Goal: Task Accomplishment & Management: Use online tool/utility

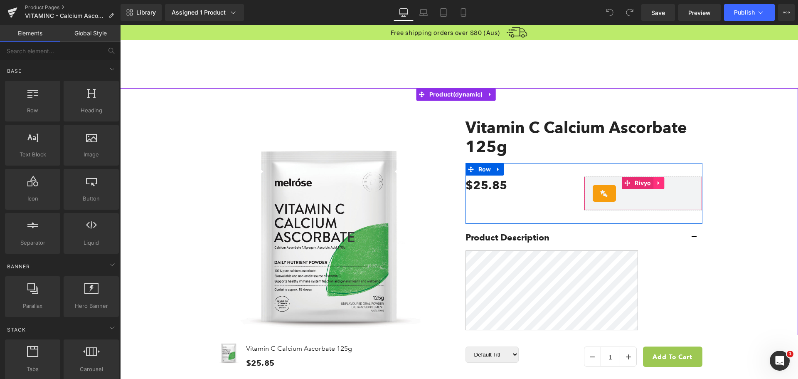
click at [656, 182] on icon at bounding box center [659, 183] width 6 height 6
click at [659, 183] on link at bounding box center [664, 183] width 11 height 12
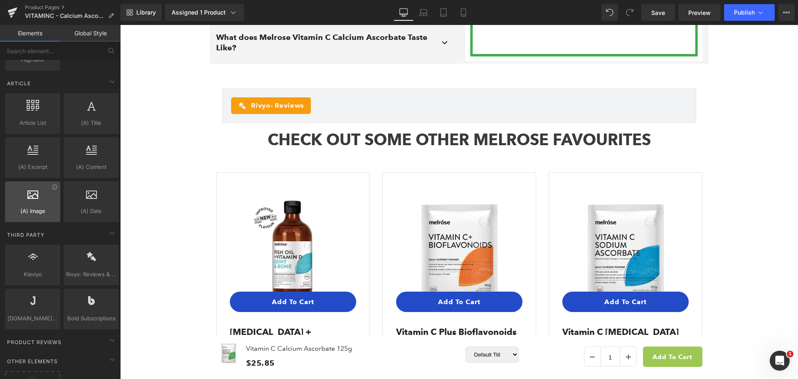
scroll to position [1603, 0]
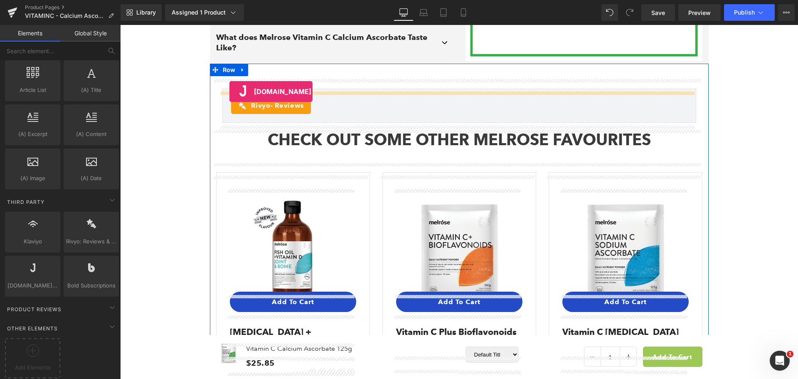
drag, startPoint x: 142, startPoint y: 299, endPoint x: 230, endPoint y: 91, distance: 225.3
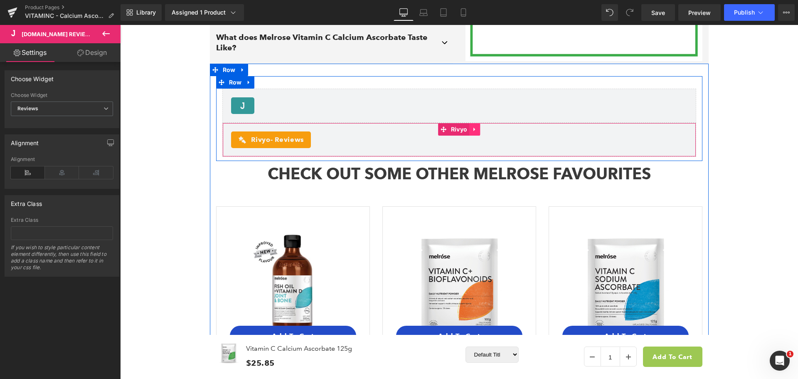
click at [474, 131] on icon at bounding box center [475, 129] width 6 height 6
click at [477, 132] on icon at bounding box center [480, 129] width 6 height 6
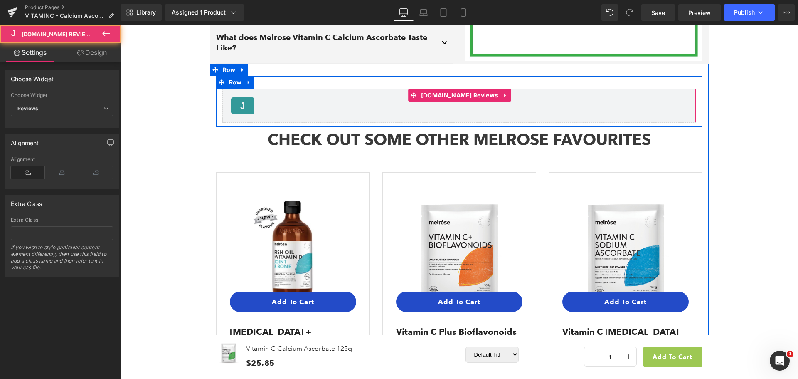
click at [321, 110] on div "Judge.me Reviews - Reviews" at bounding box center [459, 105] width 457 height 17
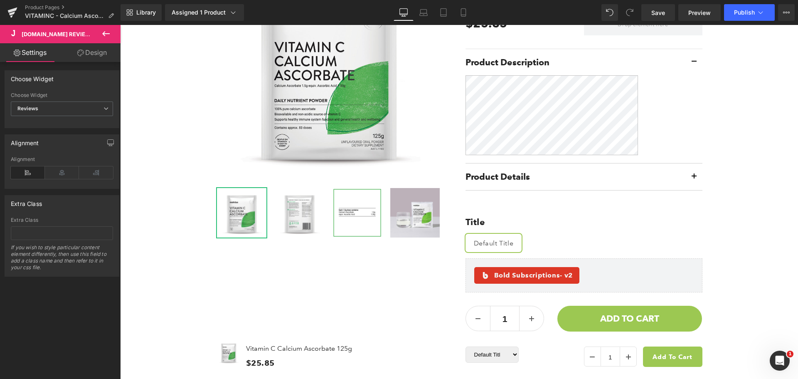
scroll to position [0, 0]
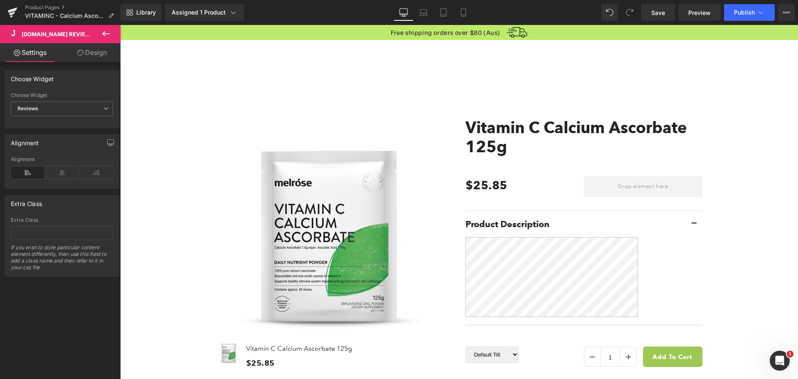
click at [102, 34] on icon at bounding box center [106, 34] width 10 height 10
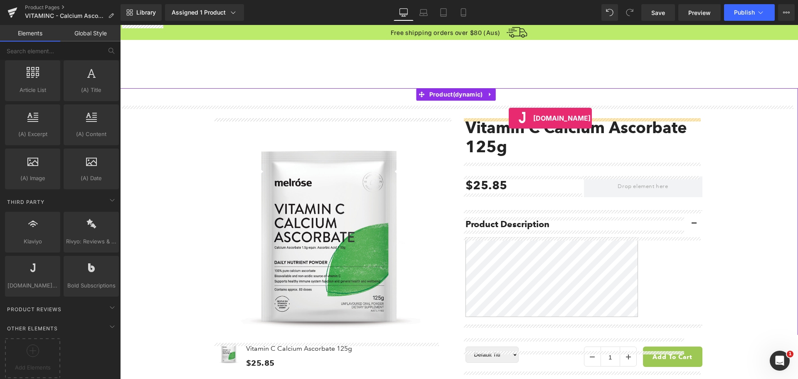
drag, startPoint x: 151, startPoint y: 301, endPoint x: 509, endPoint y: 118, distance: 402.4
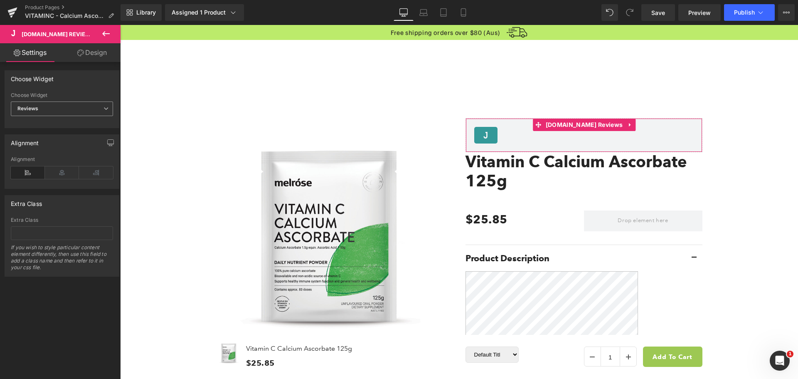
click at [58, 106] on span "Reviews" at bounding box center [62, 108] width 102 height 15
click at [54, 133] on li "Star Badge" at bounding box center [60, 136] width 99 height 12
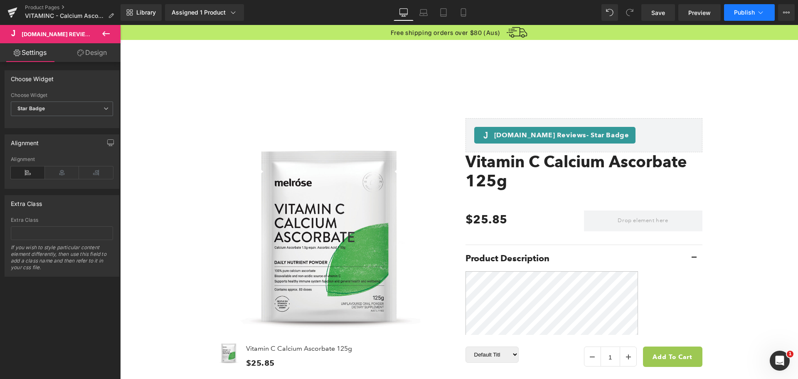
click at [756, 13] on button "Publish" at bounding box center [749, 12] width 51 height 17
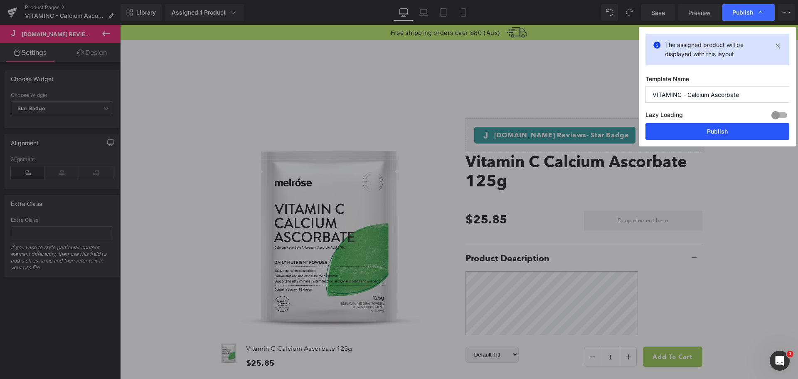
click at [732, 131] on button "Publish" at bounding box center [718, 131] width 144 height 17
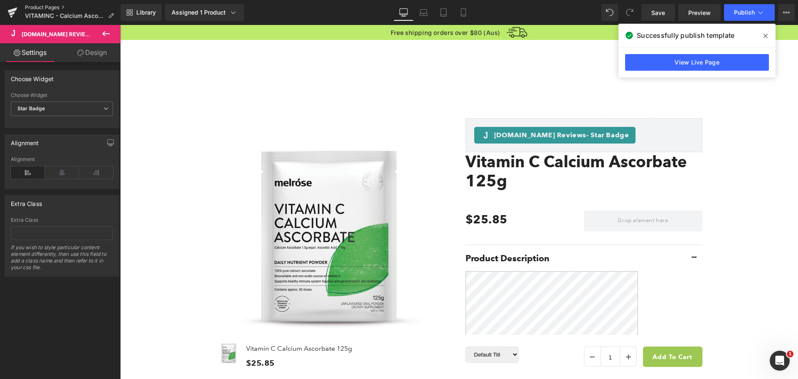
click at [37, 5] on link "Product Pages" at bounding box center [73, 7] width 96 height 7
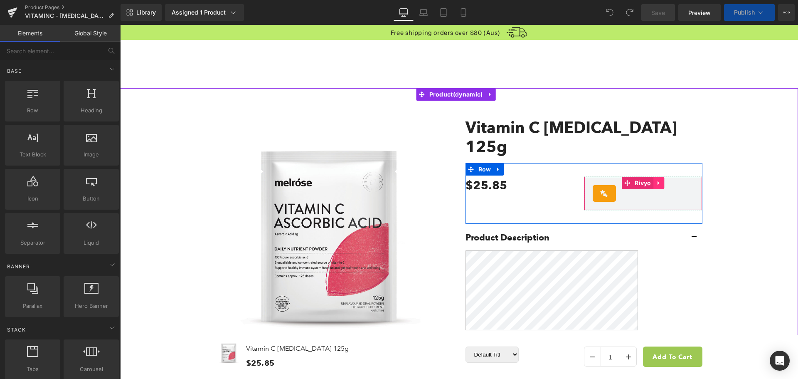
click at [658, 181] on icon at bounding box center [659, 183] width 2 height 4
click at [661, 180] on icon at bounding box center [664, 183] width 6 height 6
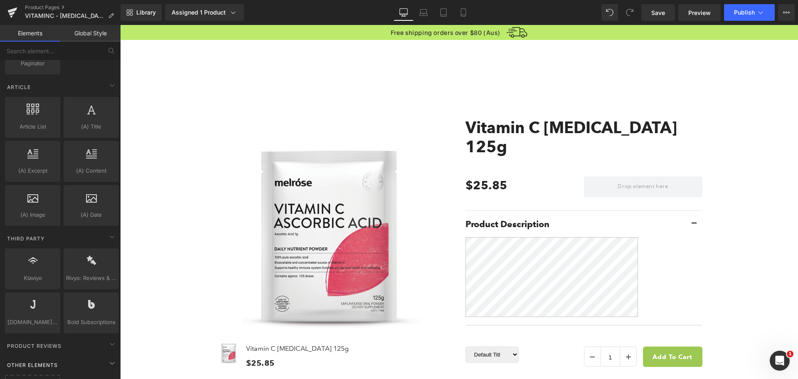
scroll to position [1603, 0]
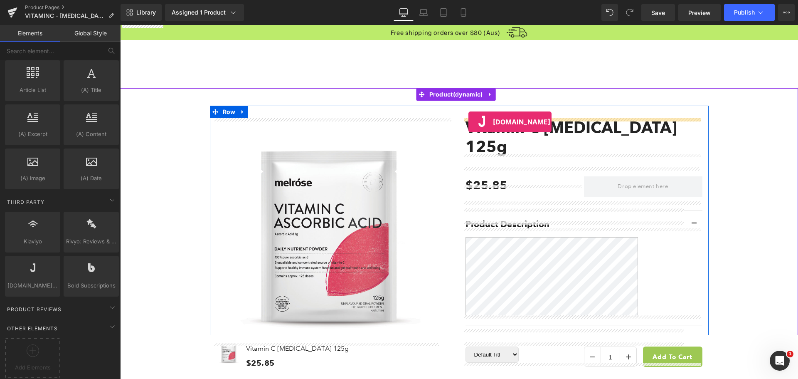
drag, startPoint x: 156, startPoint y: 301, endPoint x: 469, endPoint y: 122, distance: 359.8
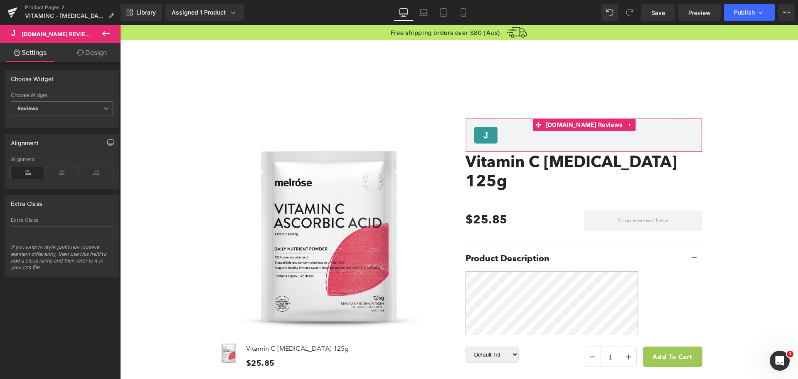
click at [92, 111] on span "Reviews" at bounding box center [62, 108] width 102 height 15
click at [77, 131] on li "Star Badge" at bounding box center [60, 136] width 99 height 12
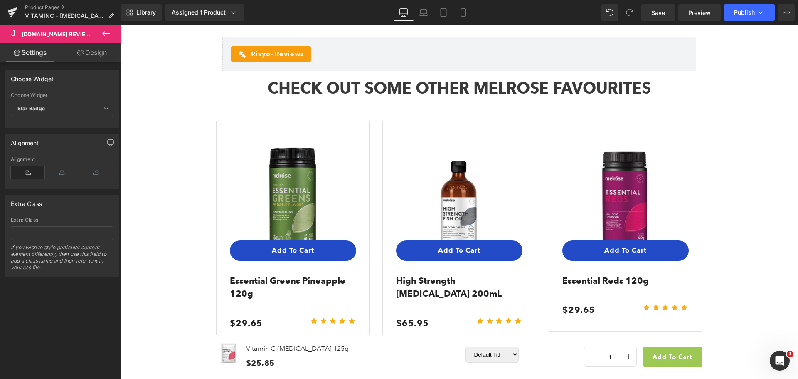
scroll to position [1206, 0]
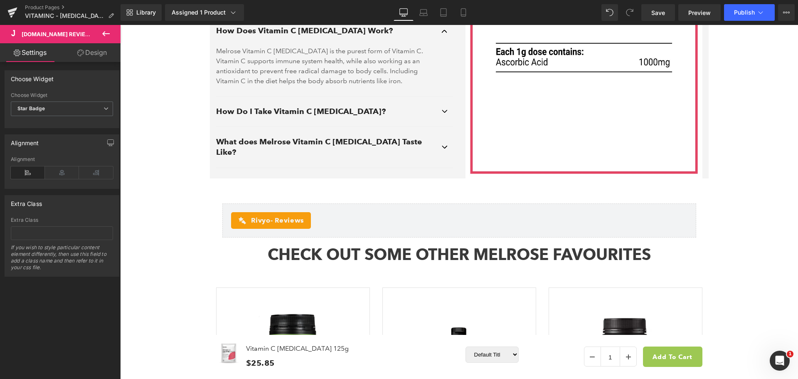
click at [102, 33] on icon at bounding box center [106, 34] width 10 height 10
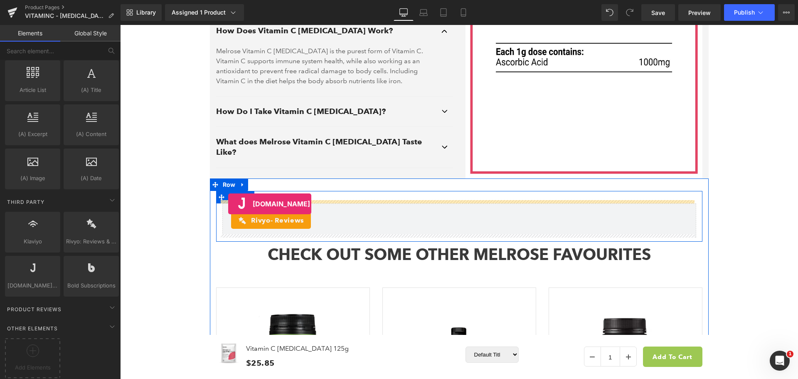
drag, startPoint x: 144, startPoint y: 304, endPoint x: 228, endPoint y: 204, distance: 130.4
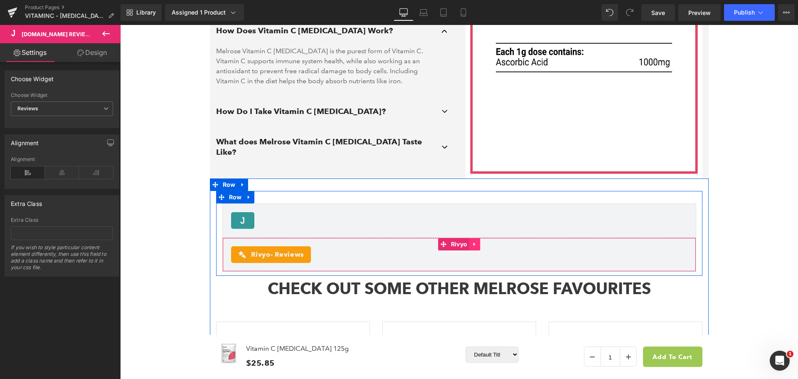
click at [472, 241] on icon at bounding box center [475, 244] width 6 height 6
click at [475, 238] on link at bounding box center [480, 244] width 11 height 12
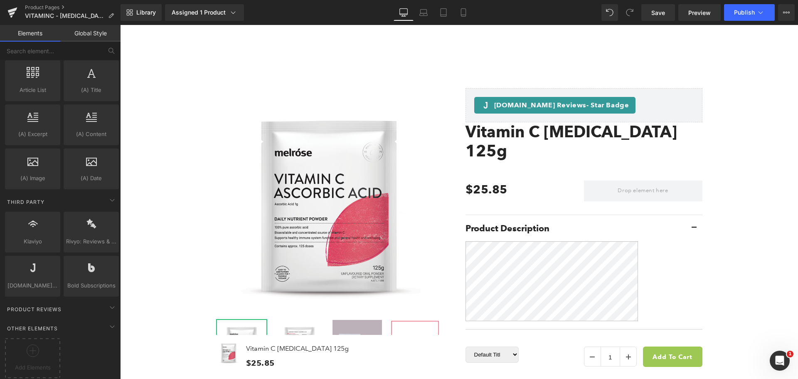
scroll to position [0, 0]
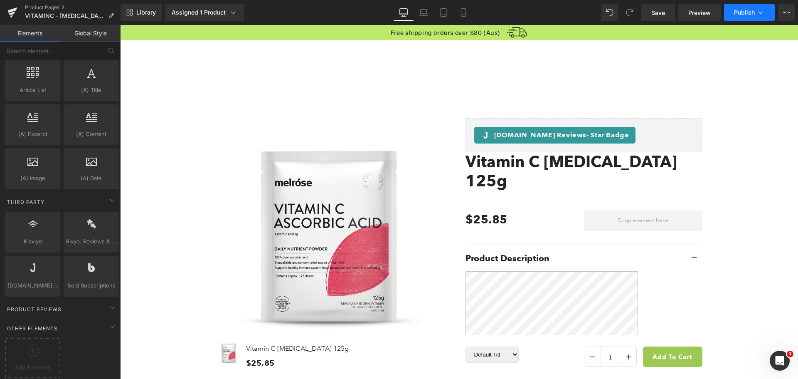
click at [754, 18] on button "Publish" at bounding box center [749, 12] width 51 height 17
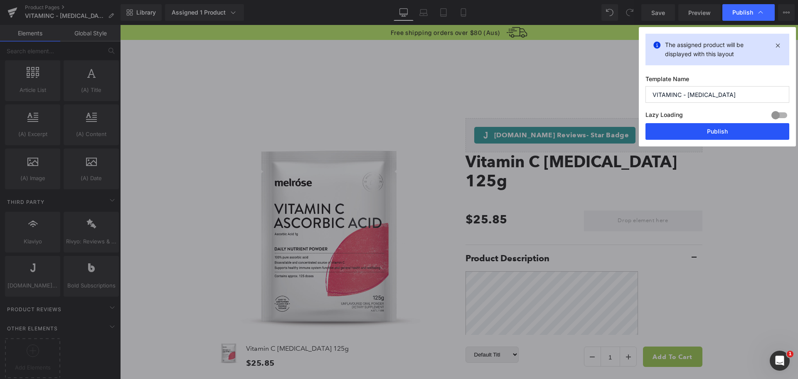
click at [717, 126] on button "Publish" at bounding box center [718, 131] width 144 height 17
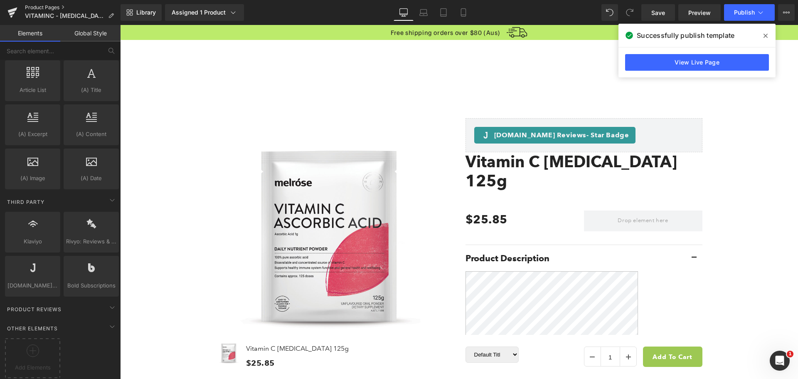
click at [42, 6] on link "Product Pages" at bounding box center [73, 7] width 96 height 7
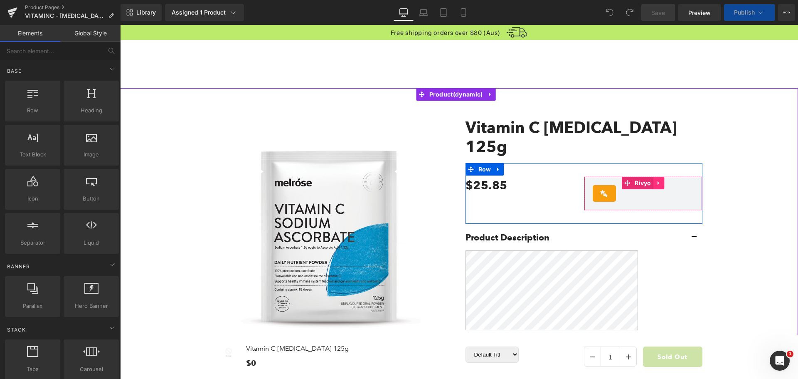
click at [656, 181] on icon at bounding box center [659, 183] width 6 height 6
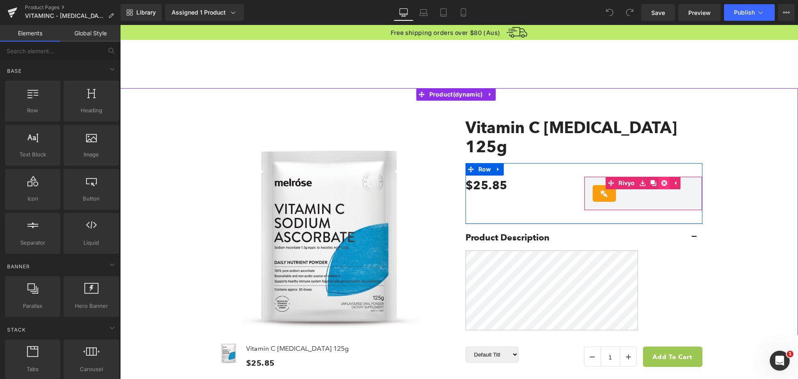
click at [661, 183] on icon at bounding box center [664, 183] width 6 height 6
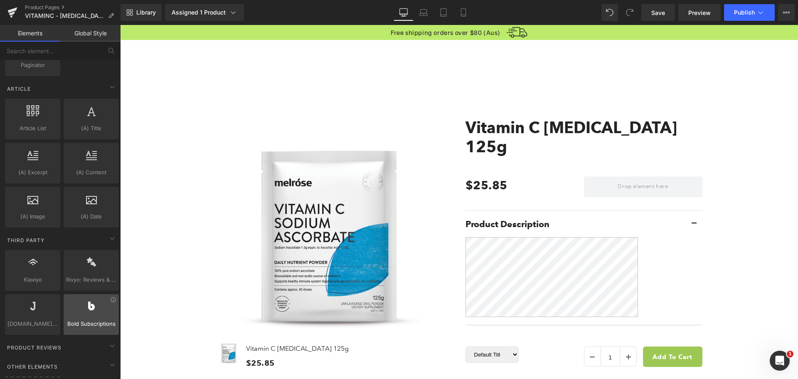
scroll to position [1603, 0]
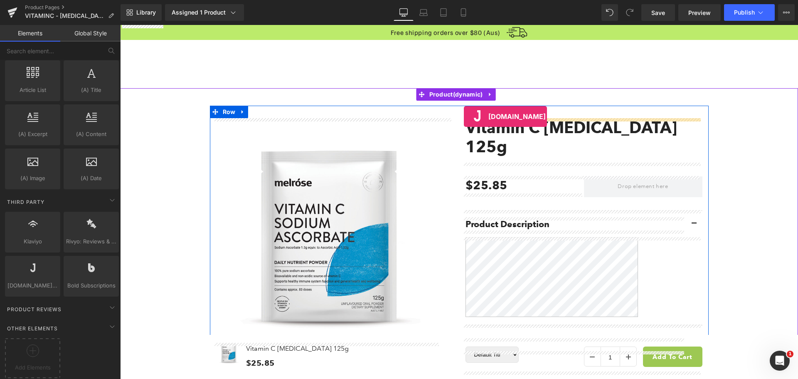
drag, startPoint x: 153, startPoint y: 301, endPoint x: 464, endPoint y: 116, distance: 362.0
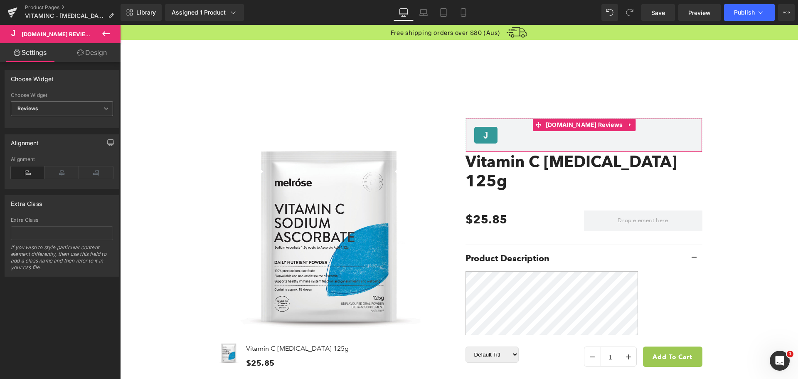
click at [92, 110] on span "Reviews" at bounding box center [62, 108] width 102 height 15
click at [79, 133] on li "Star Badge" at bounding box center [60, 136] width 99 height 12
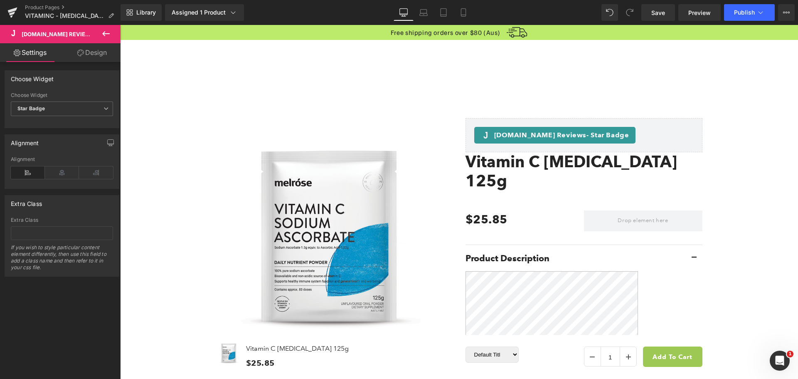
click at [108, 33] on icon at bounding box center [105, 33] width 7 height 5
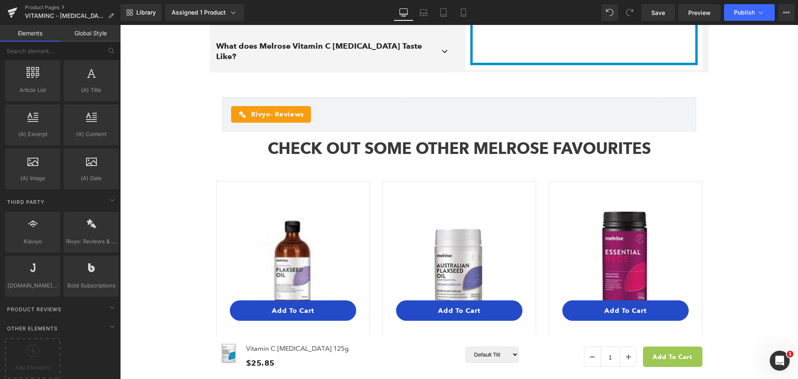
scroll to position [1330, 0]
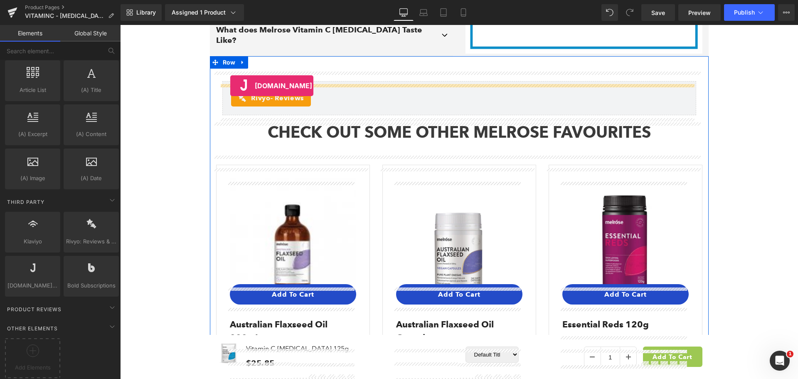
drag, startPoint x: 169, startPoint y: 275, endPoint x: 230, endPoint y: 86, distance: 199.3
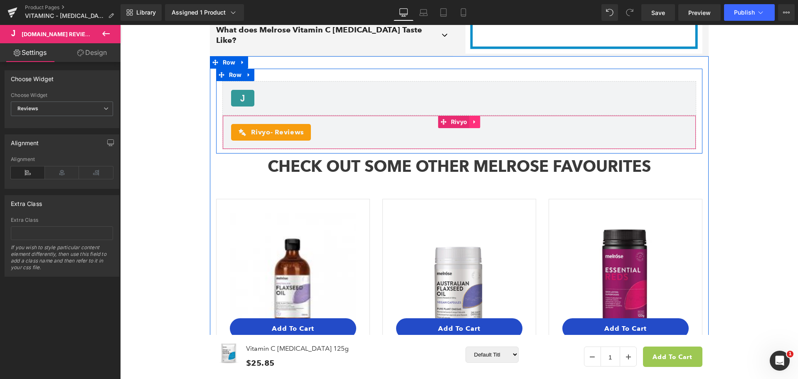
click at [472, 123] on icon at bounding box center [475, 121] width 6 height 6
click at [477, 125] on icon at bounding box center [480, 122] width 6 height 6
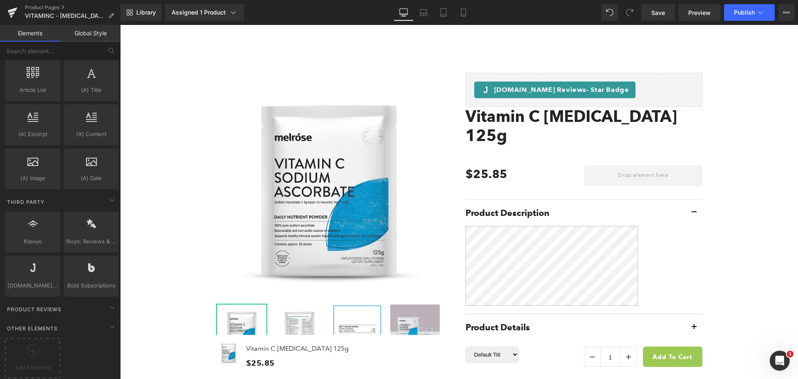
scroll to position [0, 0]
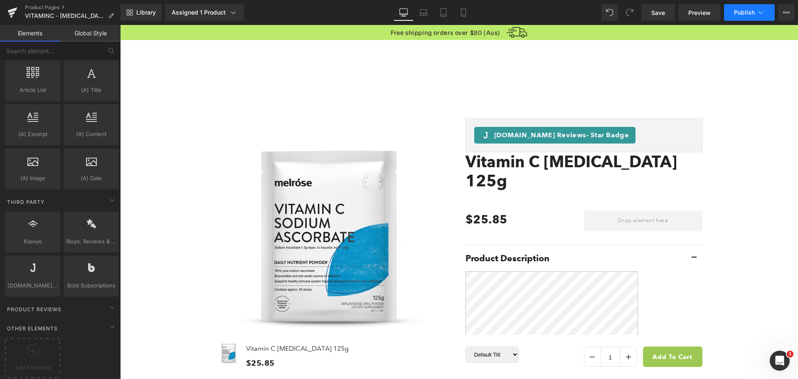
click at [750, 12] on span "Publish" at bounding box center [744, 12] width 21 height 7
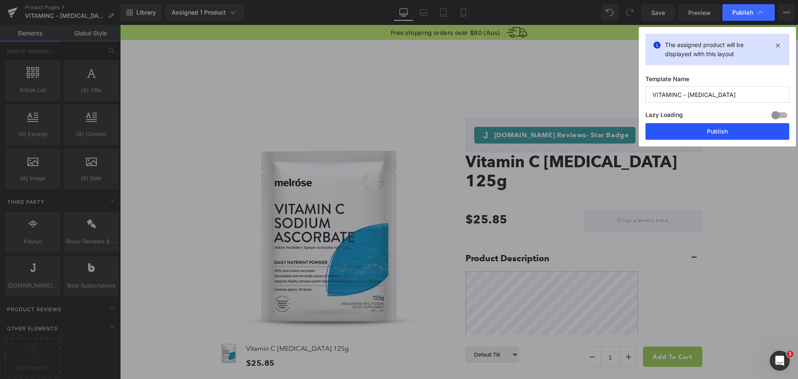
click at [727, 131] on button "Publish" at bounding box center [718, 131] width 144 height 17
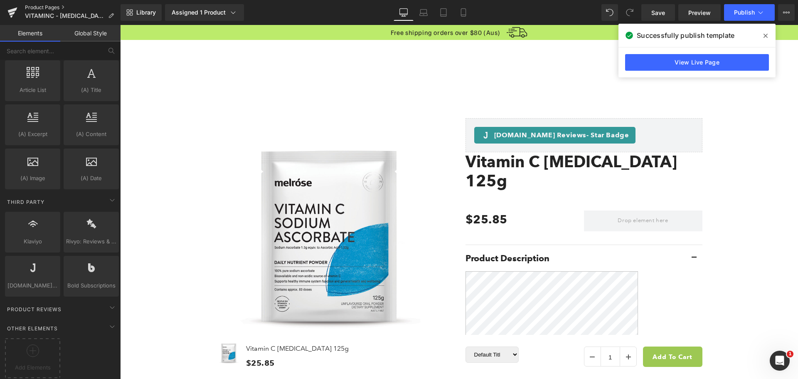
click at [52, 5] on link "Product Pages" at bounding box center [73, 7] width 96 height 7
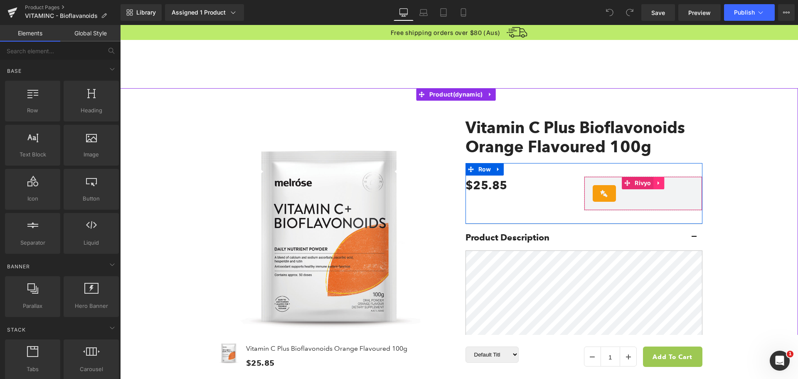
click at [656, 185] on icon at bounding box center [659, 183] width 6 height 6
click at [663, 186] on icon at bounding box center [664, 183] width 6 height 6
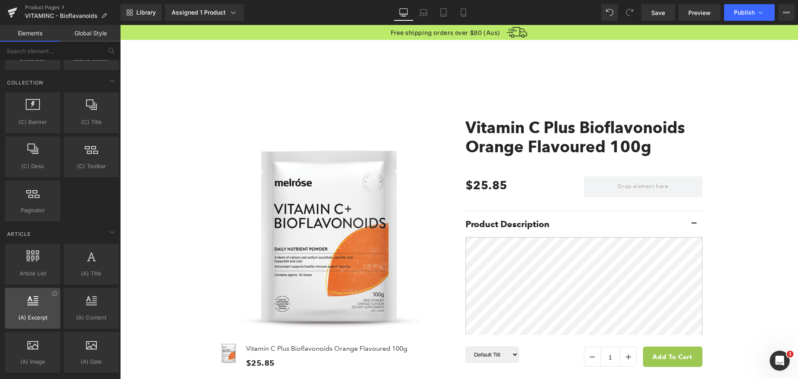
scroll to position [1603, 0]
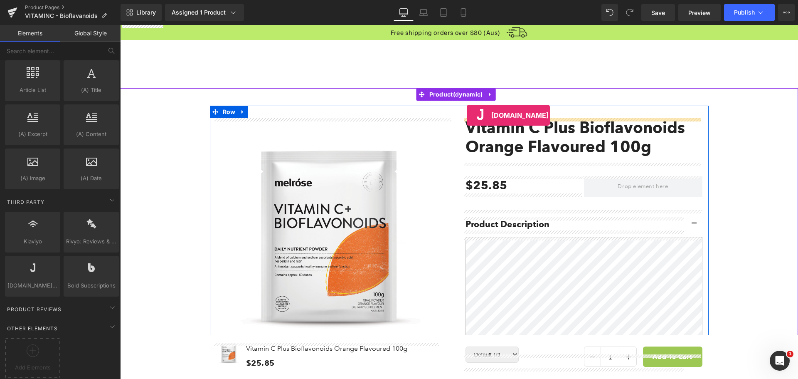
drag, startPoint x: 153, startPoint y: 300, endPoint x: 467, endPoint y: 115, distance: 363.8
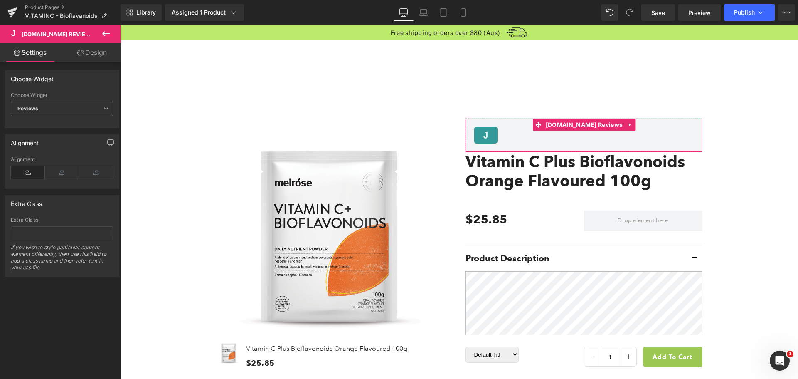
click at [49, 114] on span "Reviews" at bounding box center [62, 108] width 102 height 15
click at [57, 134] on li "Star Badge" at bounding box center [60, 136] width 99 height 12
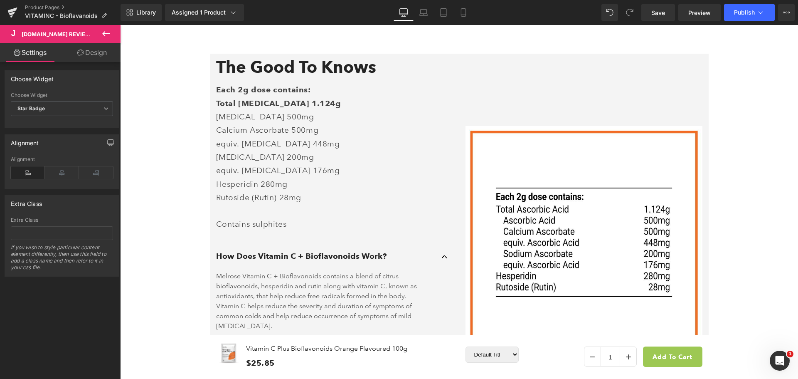
scroll to position [1497, 0]
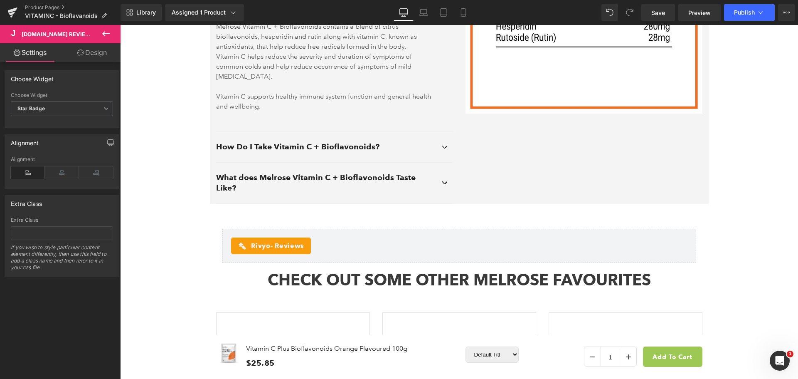
click at [108, 35] on icon at bounding box center [106, 34] width 10 height 10
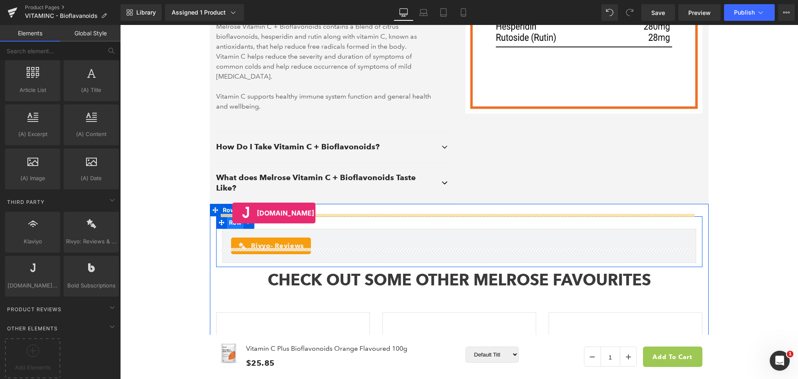
drag, startPoint x: 151, startPoint y: 303, endPoint x: 232, endPoint y: 213, distance: 121.0
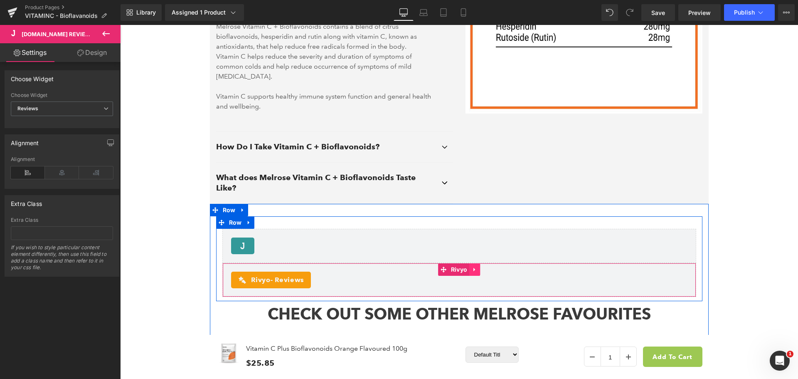
click at [474, 267] on icon at bounding box center [475, 269] width 2 height 4
click at [477, 267] on icon at bounding box center [480, 270] width 6 height 6
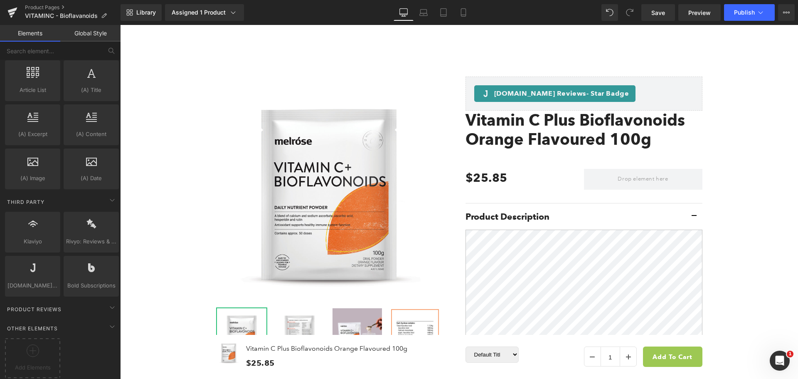
scroll to position [0, 0]
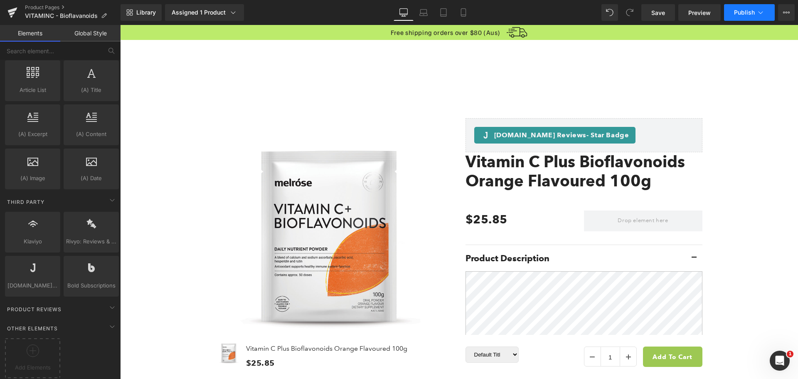
click at [739, 16] on button "Publish" at bounding box center [749, 12] width 51 height 17
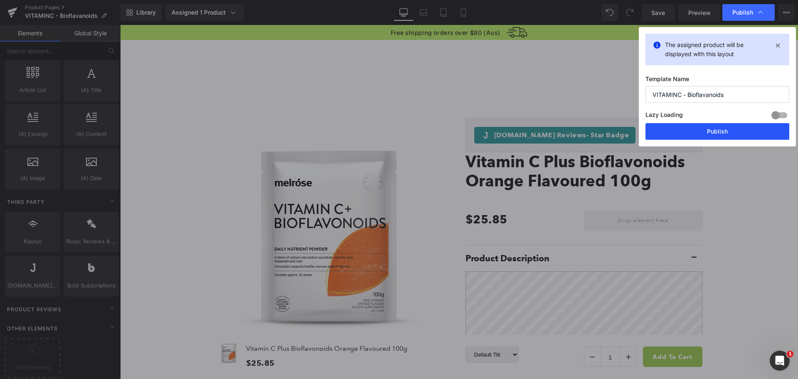
click at [717, 128] on button "Publish" at bounding box center [718, 131] width 144 height 17
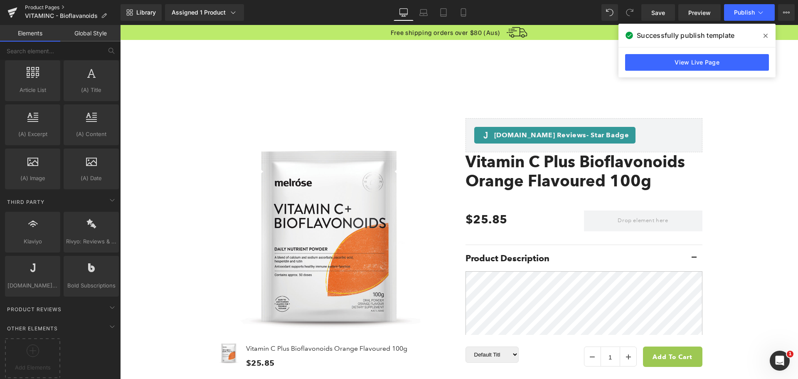
click at [42, 5] on link "Product Pages" at bounding box center [73, 7] width 96 height 7
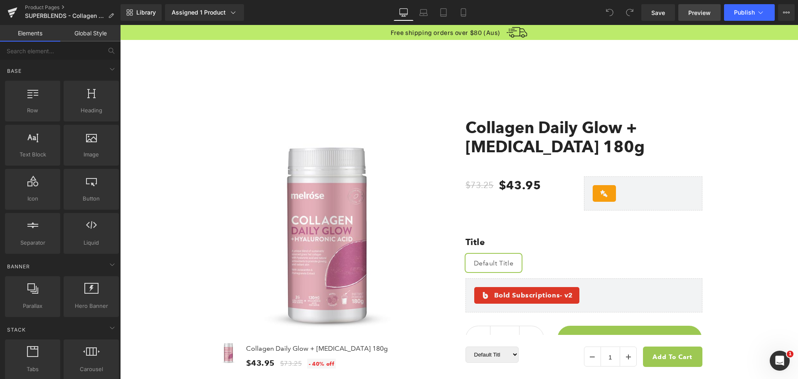
click at [706, 14] on span "Preview" at bounding box center [700, 12] width 22 height 9
click at [194, 11] on div "Assigned 1 Product" at bounding box center [205, 12] width 66 height 8
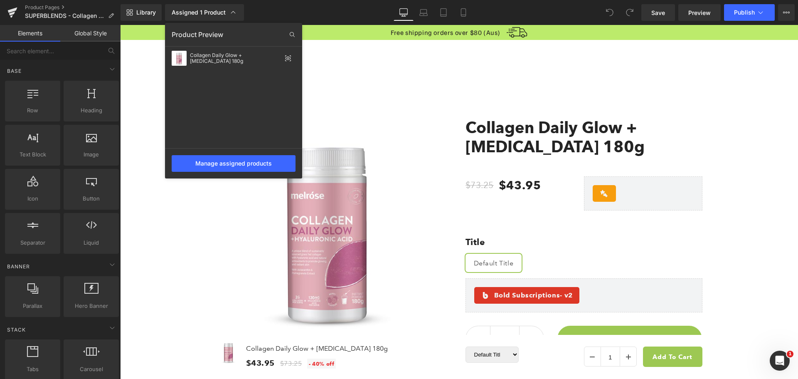
click at [360, 8] on div "Library Assigned 1 Product Product Preview Collagen Daily Glow + [MEDICAL_DATA]…" at bounding box center [460, 12] width 678 height 17
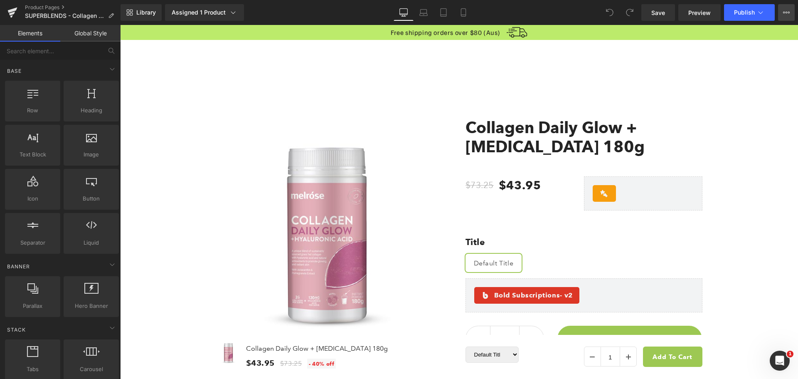
click at [782, 12] on button "View Live Page View with current Template Save Template to Library Schedule Pub…" at bounding box center [786, 12] width 17 height 17
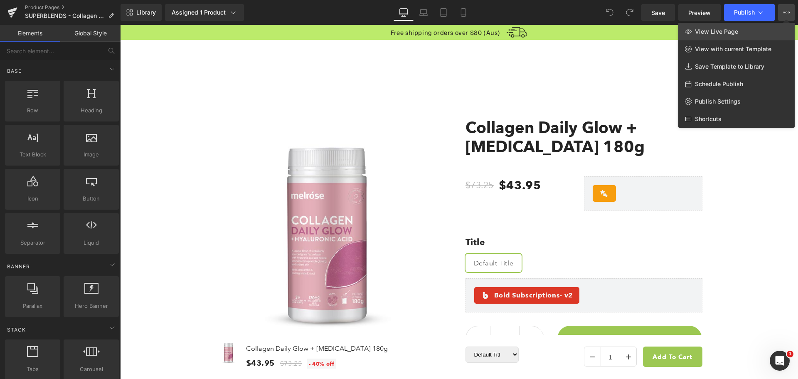
click at [759, 29] on link "View Live Page" at bounding box center [737, 31] width 116 height 17
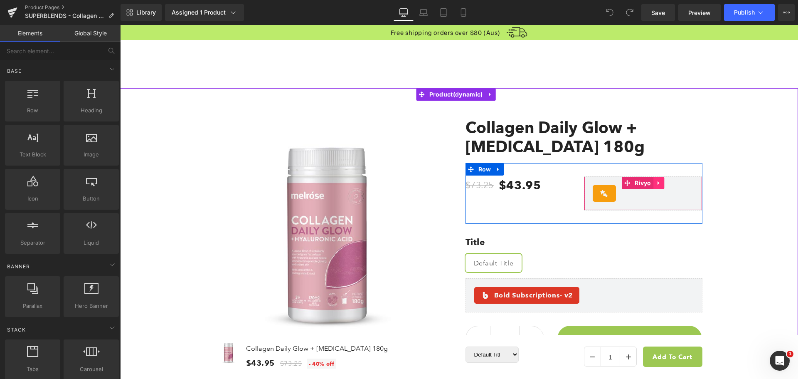
click at [658, 184] on icon at bounding box center [659, 183] width 2 height 4
click at [661, 184] on icon at bounding box center [664, 183] width 6 height 6
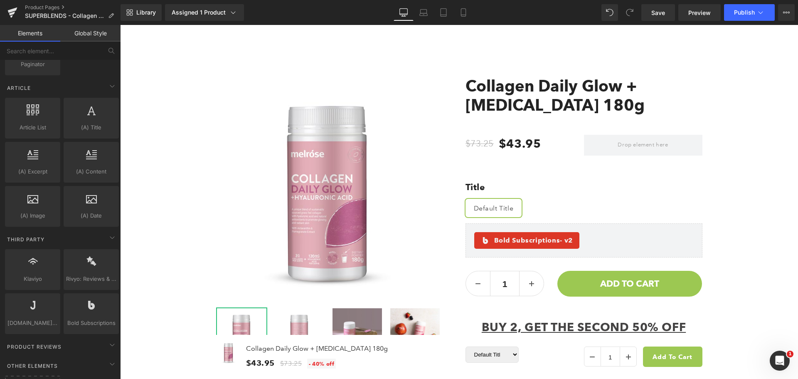
scroll to position [1603, 0]
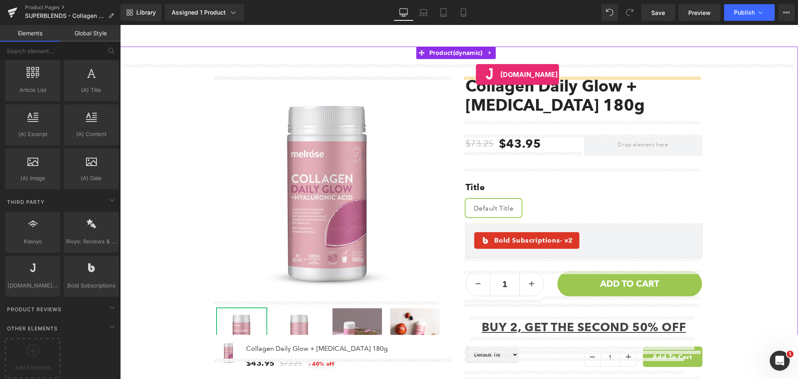
drag, startPoint x: 143, startPoint y: 299, endPoint x: 476, endPoint y: 74, distance: 401.3
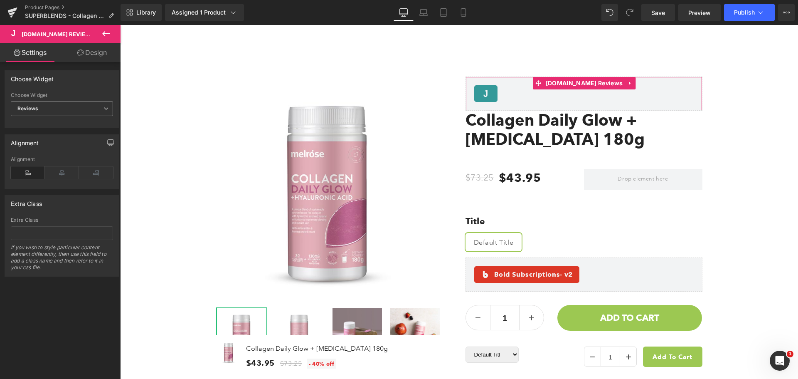
click at [79, 112] on span "Reviews" at bounding box center [62, 108] width 102 height 15
click at [78, 131] on li "Star Badge" at bounding box center [60, 136] width 99 height 12
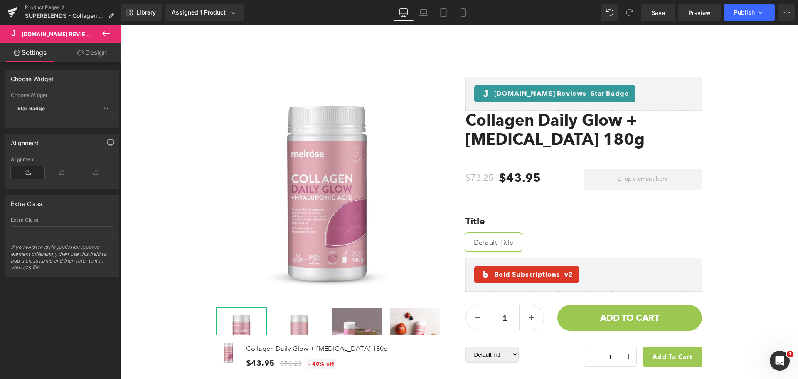
click at [109, 32] on icon at bounding box center [106, 34] width 10 height 10
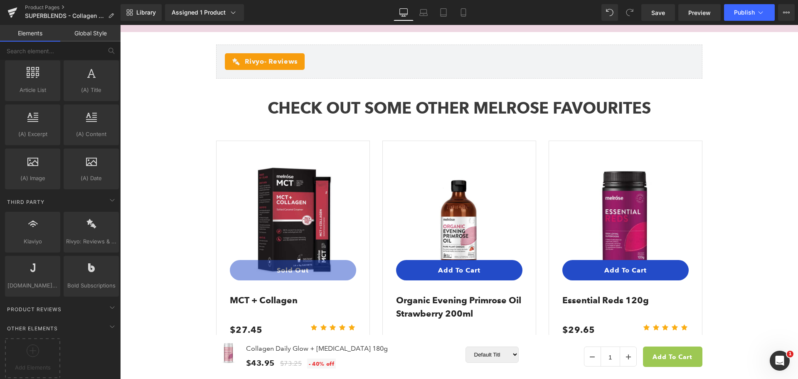
scroll to position [1455, 0]
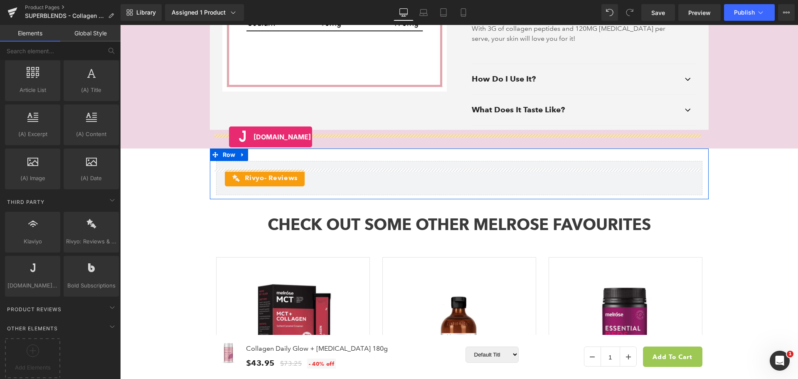
drag, startPoint x: 155, startPoint y: 300, endPoint x: 229, endPoint y: 137, distance: 179.2
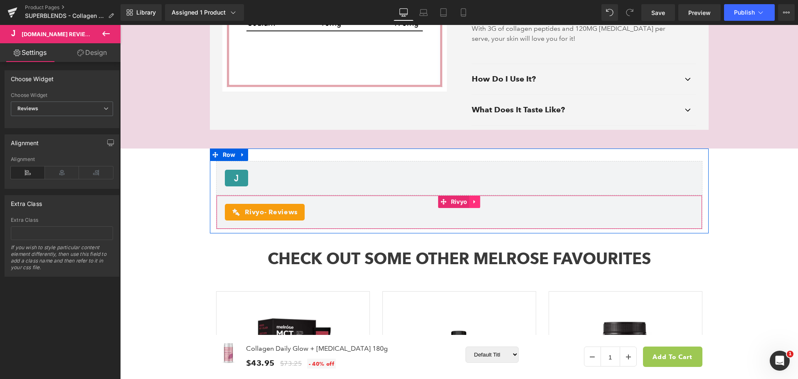
click at [476, 195] on link at bounding box center [474, 201] width 11 height 12
click at [477, 198] on icon at bounding box center [480, 201] width 6 height 6
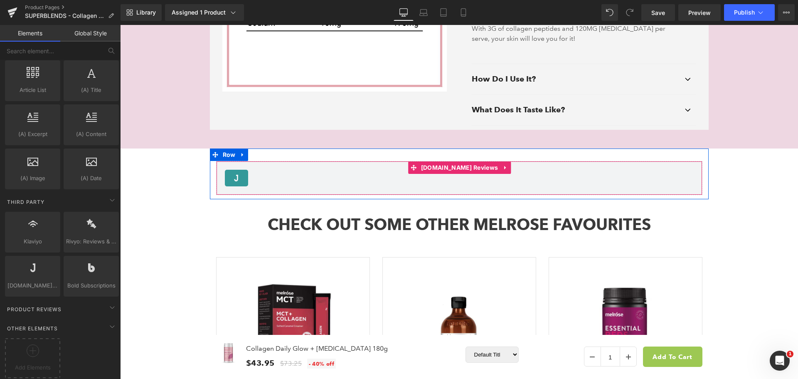
click at [411, 170] on div "Judge.me Reviews - Reviews" at bounding box center [459, 178] width 469 height 17
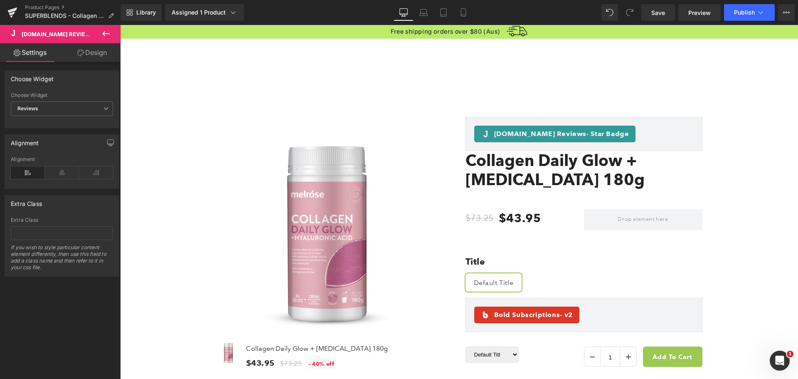
scroll to position [0, 0]
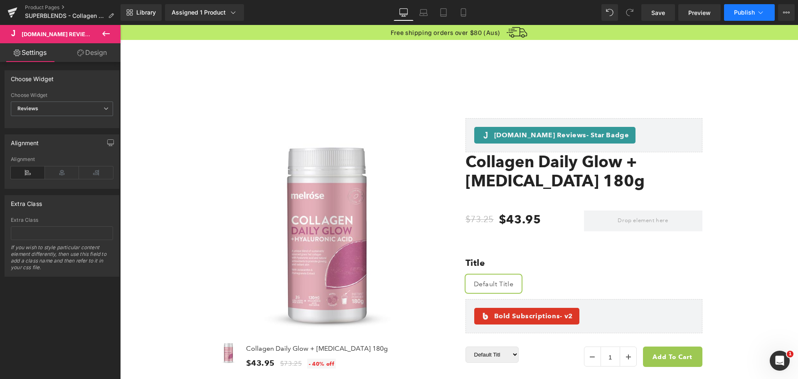
click at [748, 14] on span "Publish" at bounding box center [744, 12] width 21 height 7
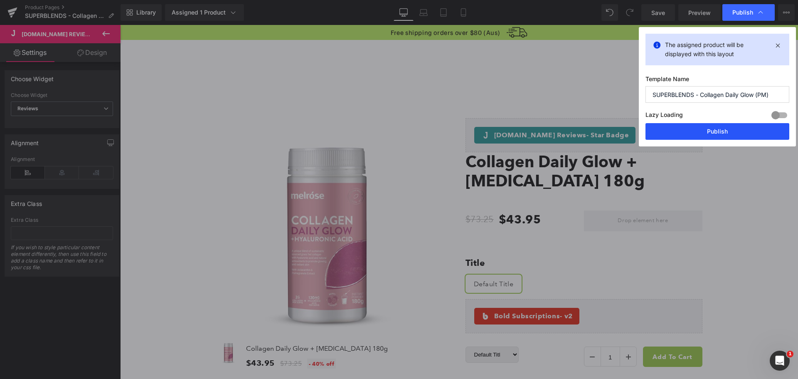
click at [735, 134] on button "Publish" at bounding box center [718, 131] width 144 height 17
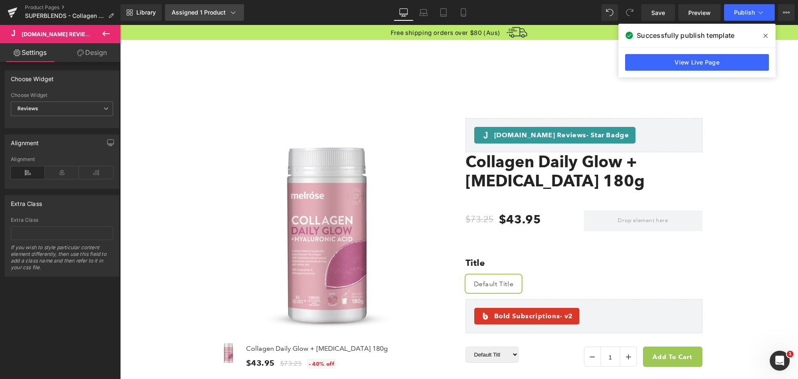
click at [210, 9] on div "Assigned 1 Product" at bounding box center [205, 12] width 66 height 8
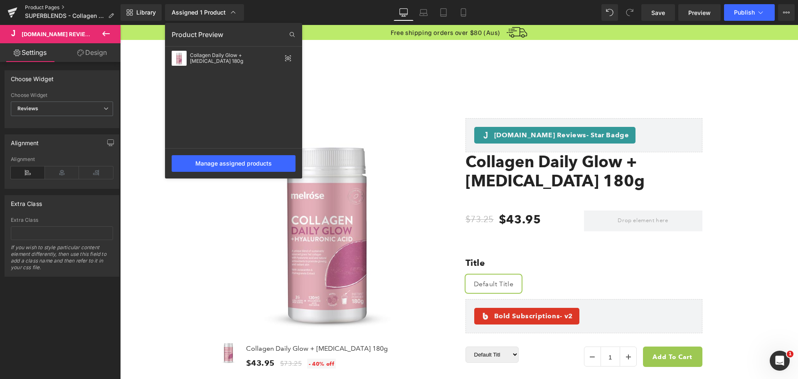
click at [39, 5] on link "Product Pages" at bounding box center [73, 7] width 96 height 7
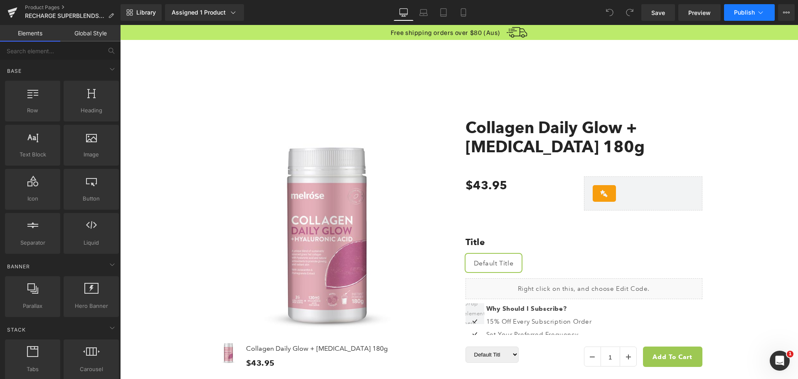
click at [754, 12] on span "Publish" at bounding box center [744, 12] width 21 height 7
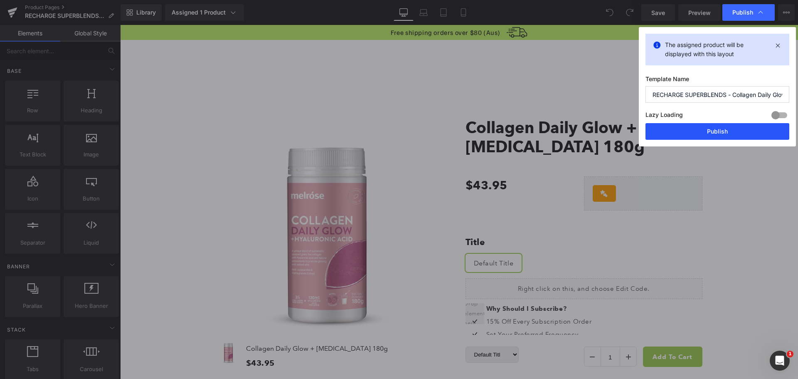
click at [717, 133] on button "Publish" at bounding box center [718, 131] width 144 height 17
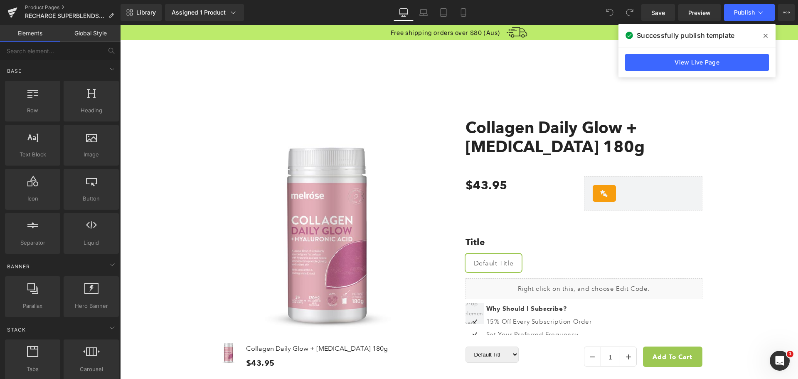
click at [768, 33] on span at bounding box center [765, 35] width 13 height 13
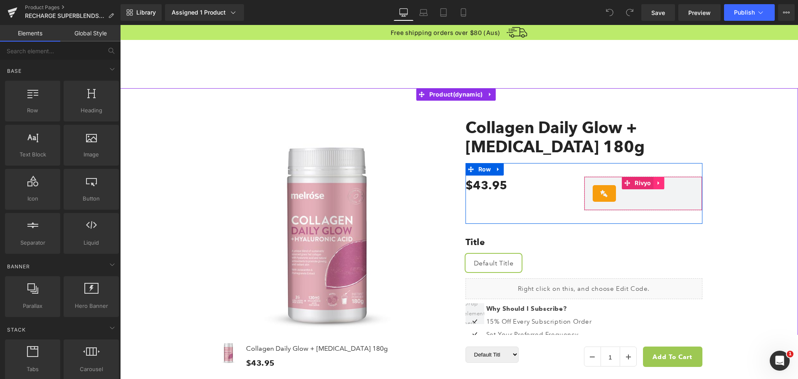
click at [656, 183] on icon at bounding box center [659, 183] width 6 height 6
click at [659, 183] on link at bounding box center [664, 183] width 11 height 12
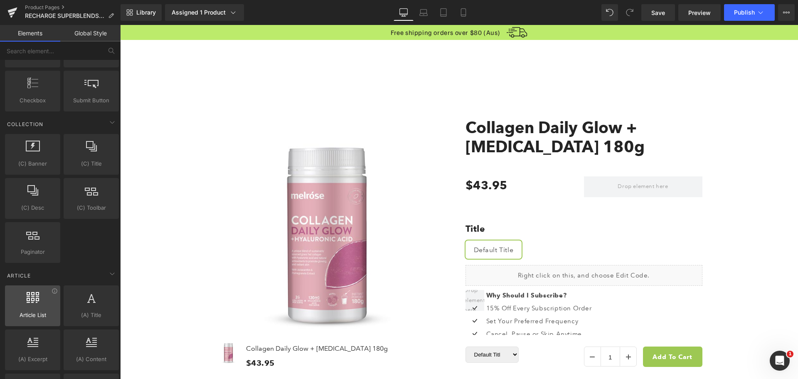
scroll to position [1603, 0]
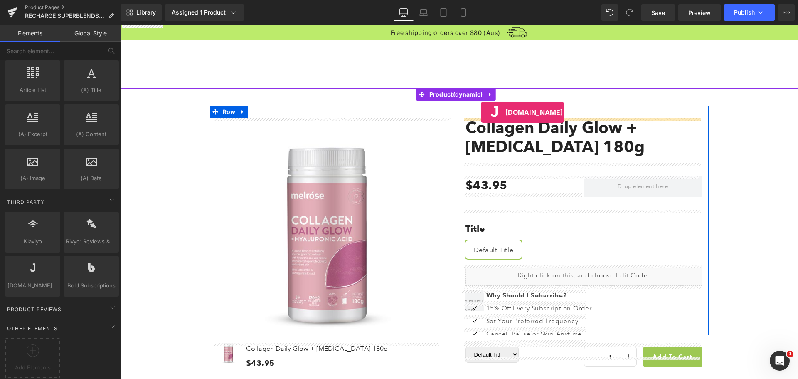
drag, startPoint x: 154, startPoint y: 302, endPoint x: 481, endPoint y: 112, distance: 378.4
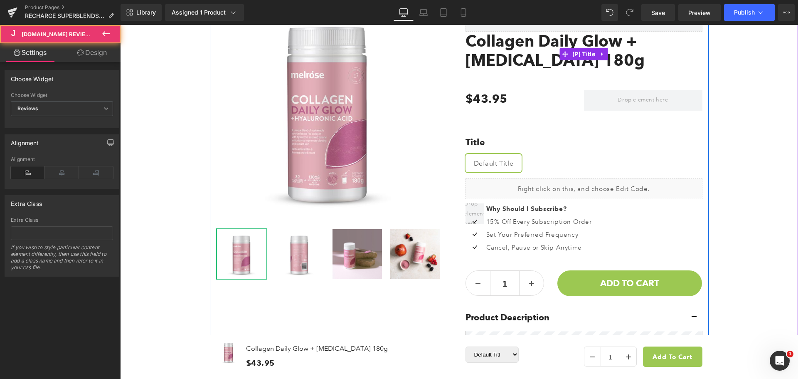
scroll to position [291, 0]
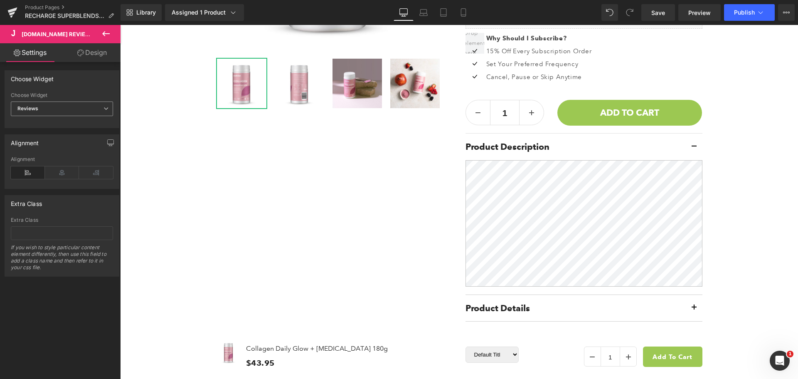
click at [99, 110] on span "Reviews" at bounding box center [62, 108] width 102 height 15
click at [91, 134] on li "Star Badge" at bounding box center [60, 136] width 99 height 12
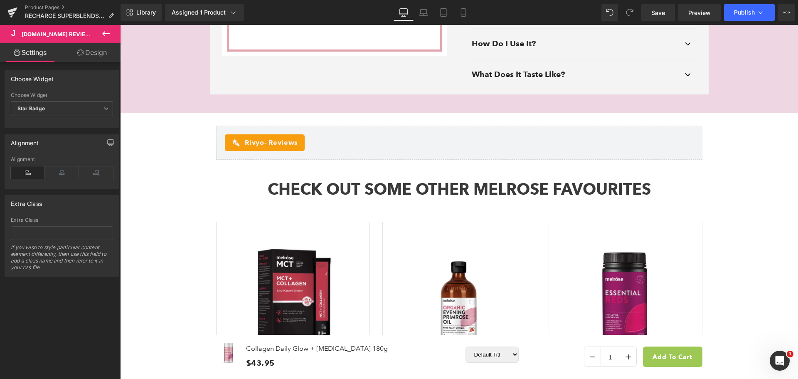
scroll to position [1414, 0]
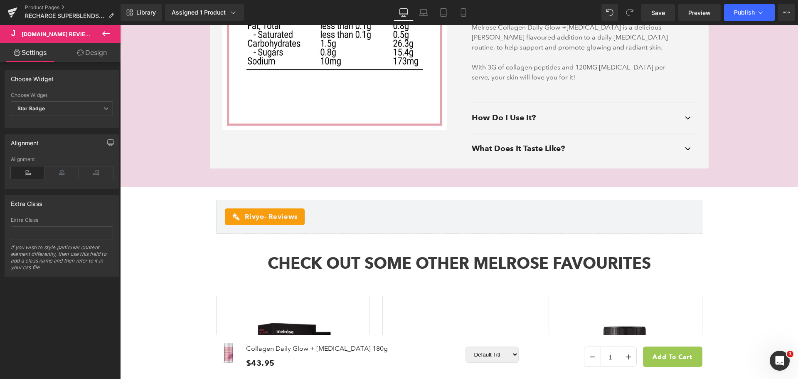
click at [99, 34] on button at bounding box center [105, 34] width 29 height 18
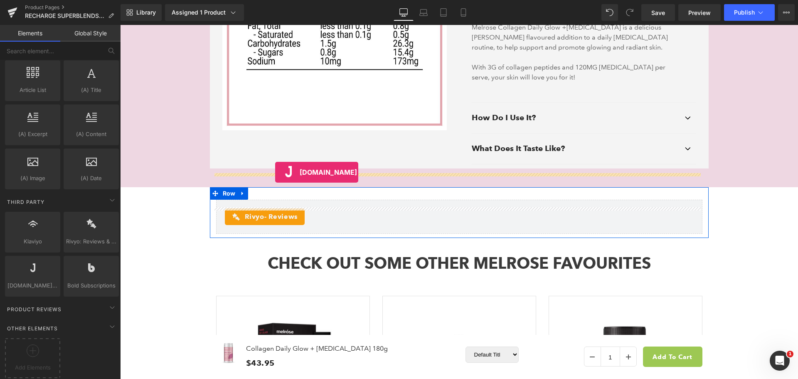
drag, startPoint x: 158, startPoint y: 302, endPoint x: 275, endPoint y: 172, distance: 175.2
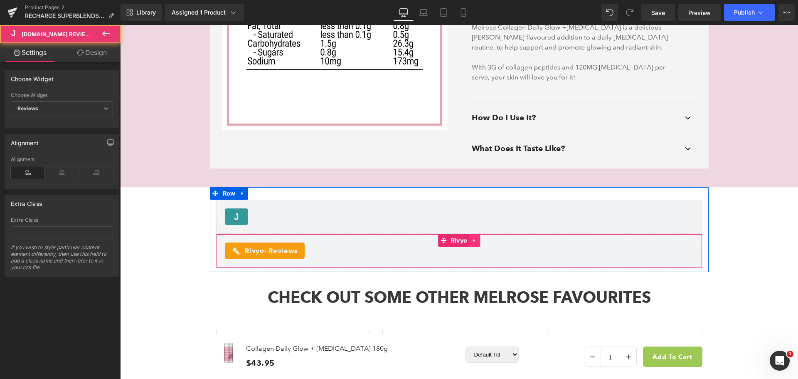
click at [474, 239] on icon at bounding box center [475, 241] width 2 height 4
click at [478, 237] on icon at bounding box center [480, 240] width 6 height 6
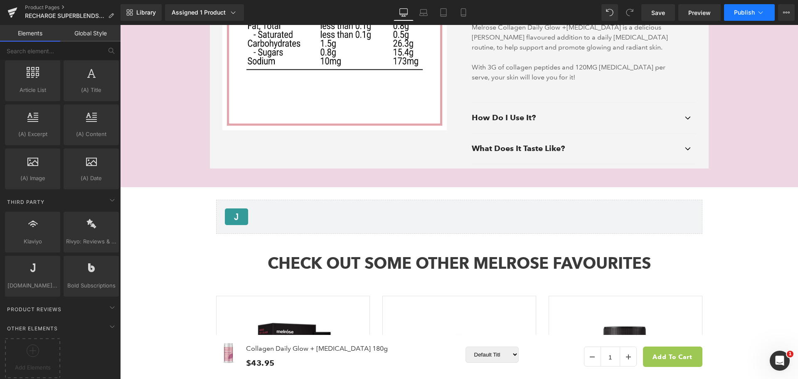
click at [754, 11] on span "Publish" at bounding box center [744, 12] width 21 height 7
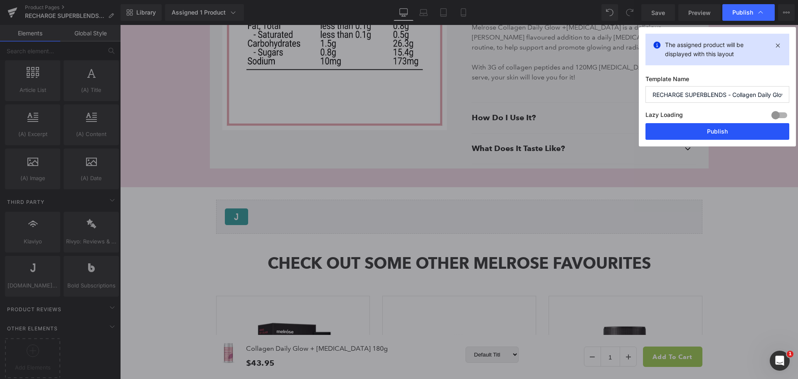
click at [728, 130] on button "Publish" at bounding box center [718, 131] width 144 height 17
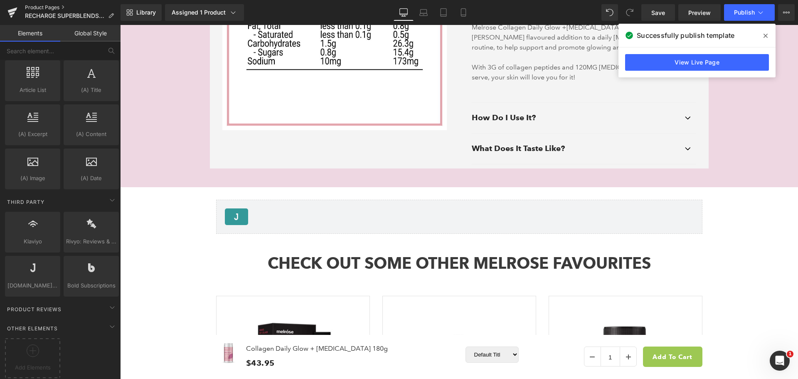
click at [55, 7] on link "Product Pages" at bounding box center [73, 7] width 96 height 7
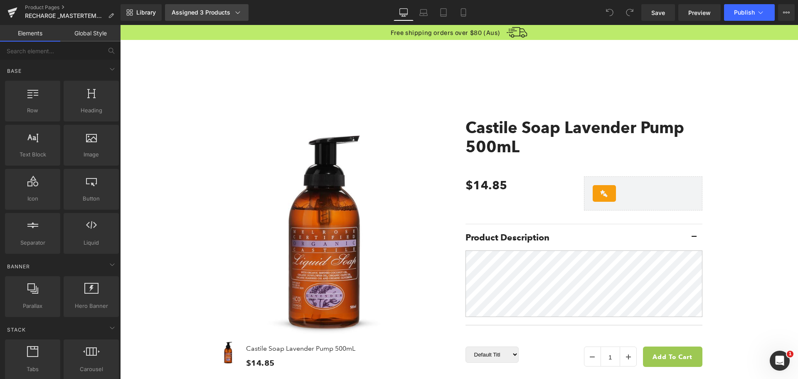
click at [212, 17] on link "Assigned 3 Products" at bounding box center [207, 12] width 84 height 17
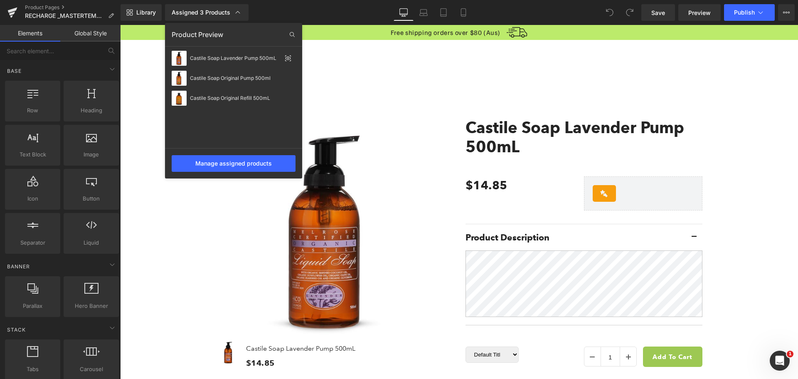
click at [714, 120] on div at bounding box center [459, 202] width 678 height 354
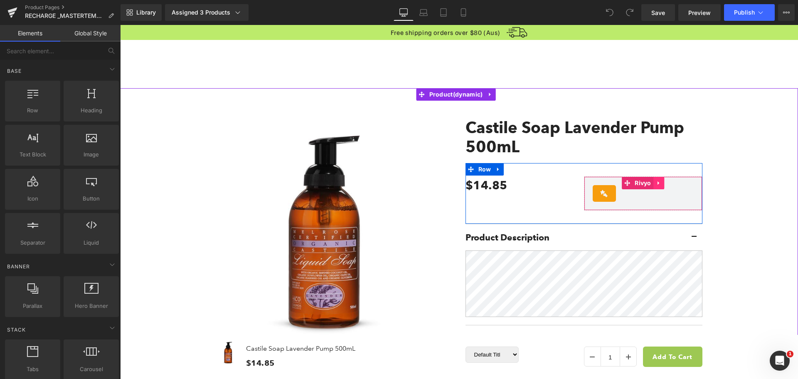
click at [656, 182] on icon at bounding box center [659, 183] width 6 height 6
click at [661, 185] on icon at bounding box center [664, 183] width 6 height 6
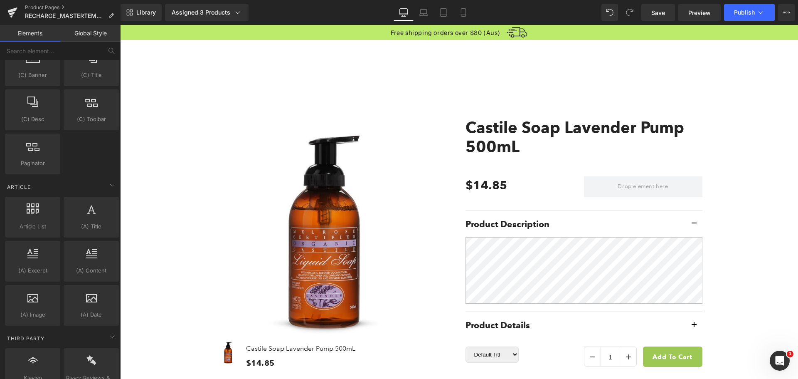
scroll to position [1603, 0]
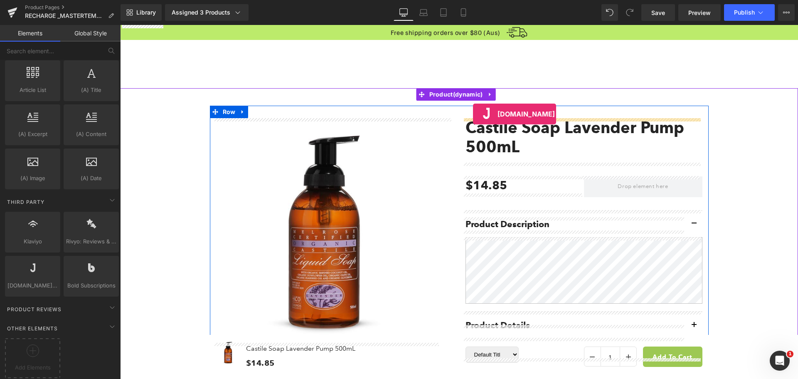
drag, startPoint x: 155, startPoint y: 301, endPoint x: 473, endPoint y: 114, distance: 368.4
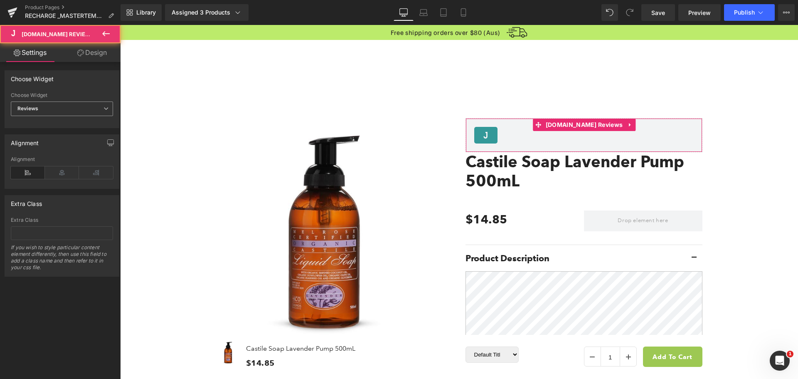
click at [68, 110] on span "Reviews" at bounding box center [62, 108] width 102 height 15
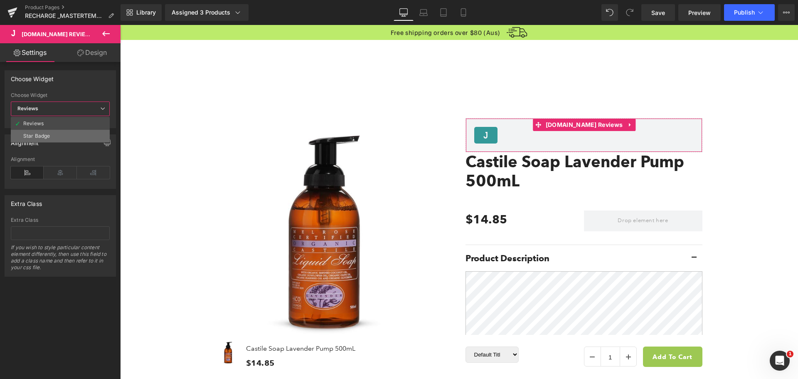
click at [65, 134] on li "Star Badge" at bounding box center [60, 136] width 99 height 12
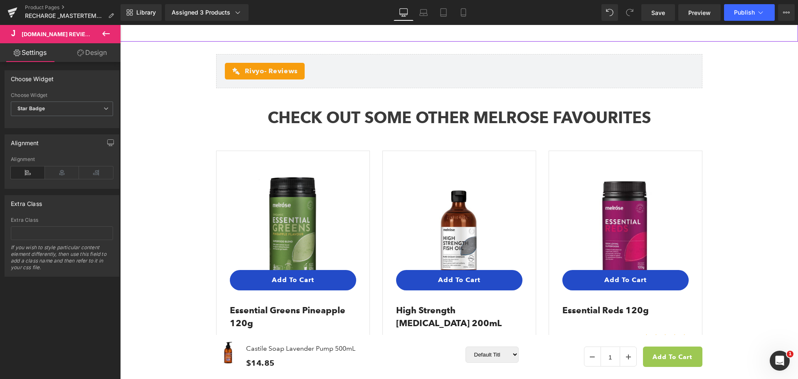
scroll to position [1289, 0]
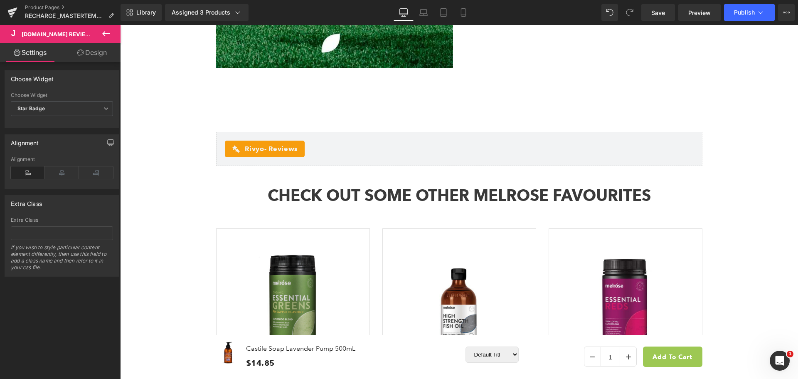
click at [107, 35] on icon at bounding box center [106, 34] width 10 height 10
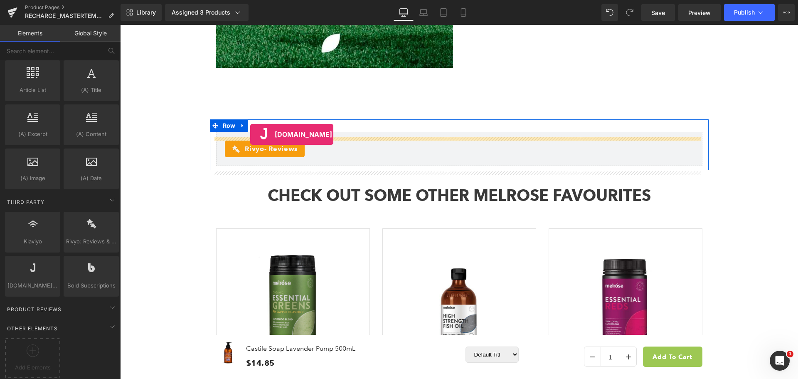
drag, startPoint x: 148, startPoint y: 294, endPoint x: 250, endPoint y: 134, distance: 190.2
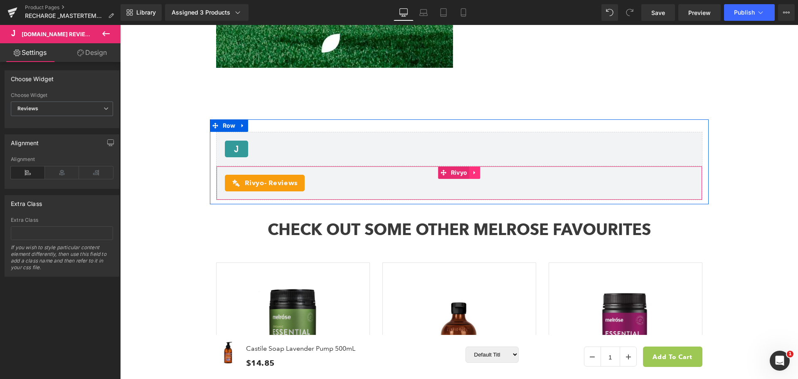
click at [473, 175] on icon at bounding box center [475, 173] width 6 height 6
click at [480, 175] on icon at bounding box center [480, 173] width 6 height 6
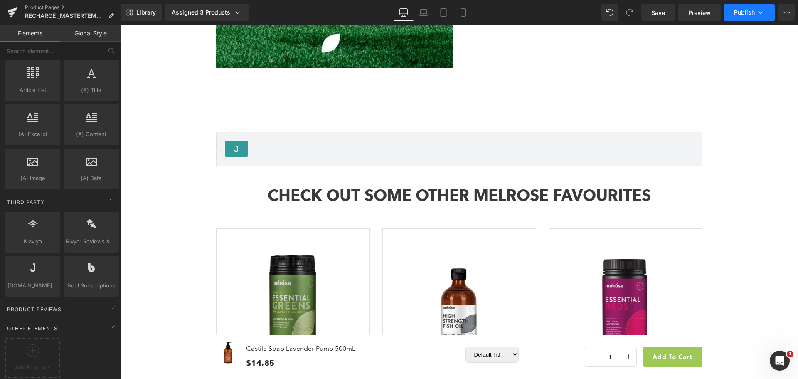
click at [745, 12] on span "Publish" at bounding box center [744, 12] width 21 height 7
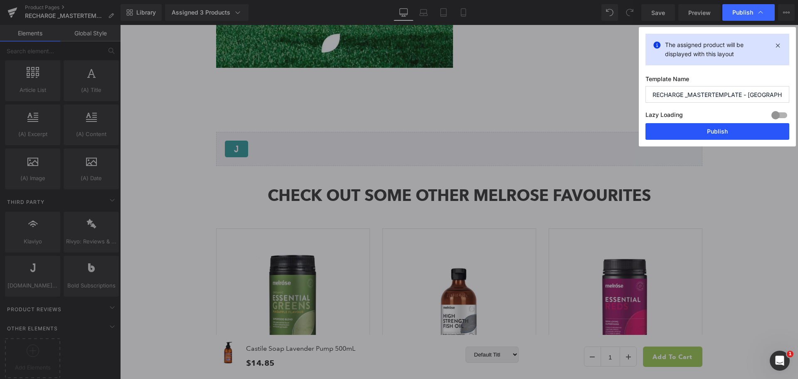
click at [727, 131] on button "Publish" at bounding box center [718, 131] width 144 height 17
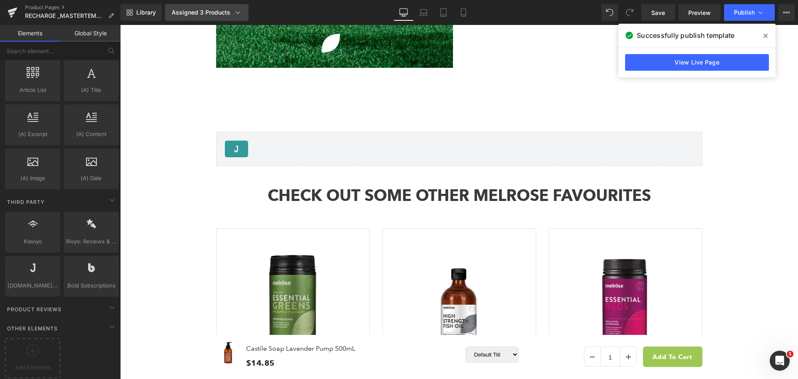
click at [234, 13] on icon at bounding box center [238, 12] width 8 height 8
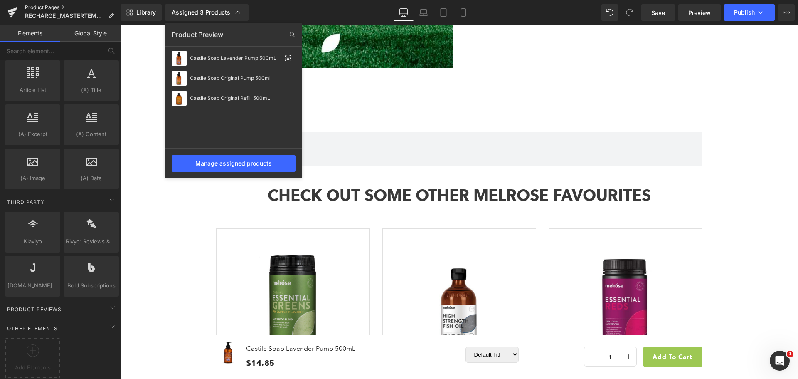
click at [58, 7] on link "Product Pages" at bounding box center [73, 7] width 96 height 7
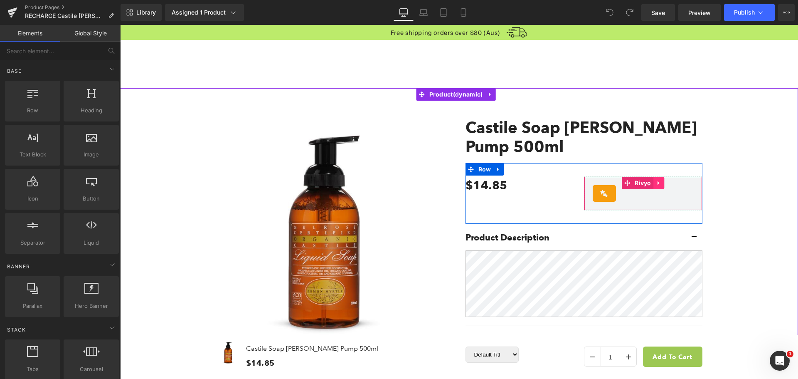
click at [658, 183] on icon at bounding box center [659, 183] width 2 height 4
click at [661, 185] on icon at bounding box center [664, 183] width 6 height 6
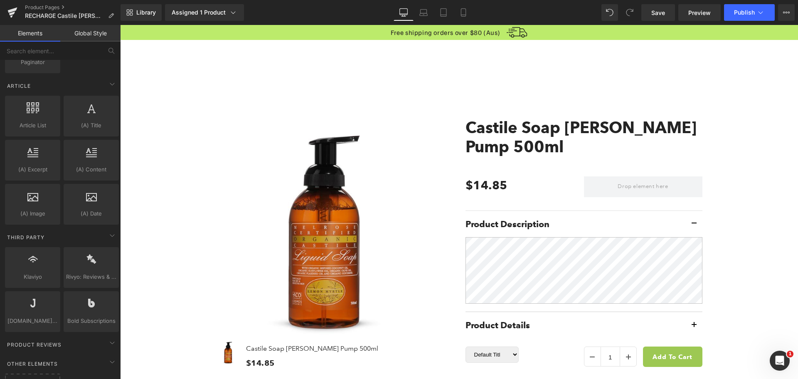
scroll to position [1603, 0]
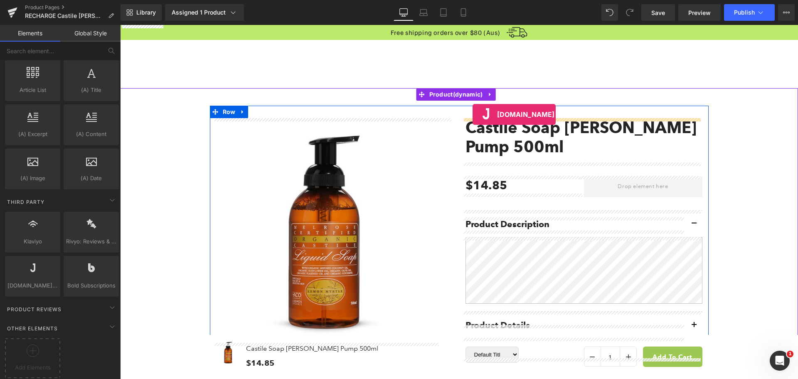
drag, startPoint x: 149, startPoint y: 302, endPoint x: 473, endPoint y: 114, distance: 374.1
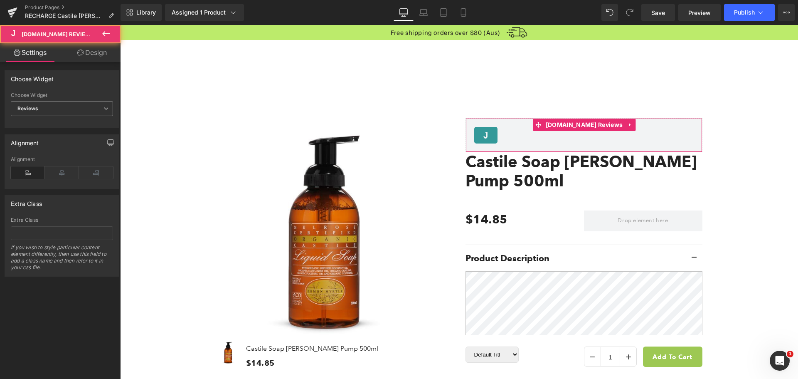
click at [91, 104] on span "Reviews" at bounding box center [62, 108] width 102 height 15
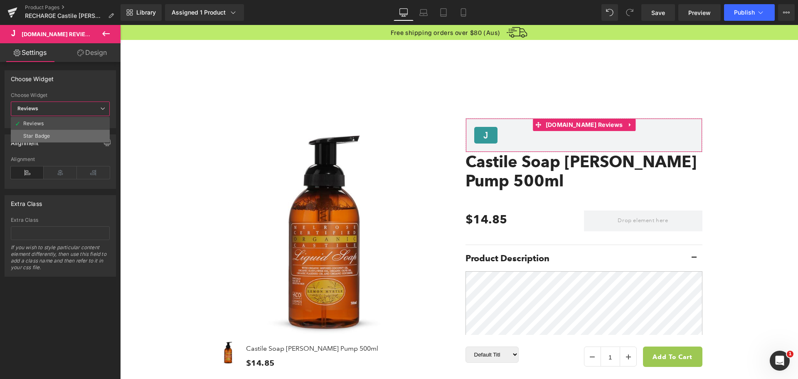
click at [81, 133] on li "Star Badge" at bounding box center [60, 136] width 99 height 12
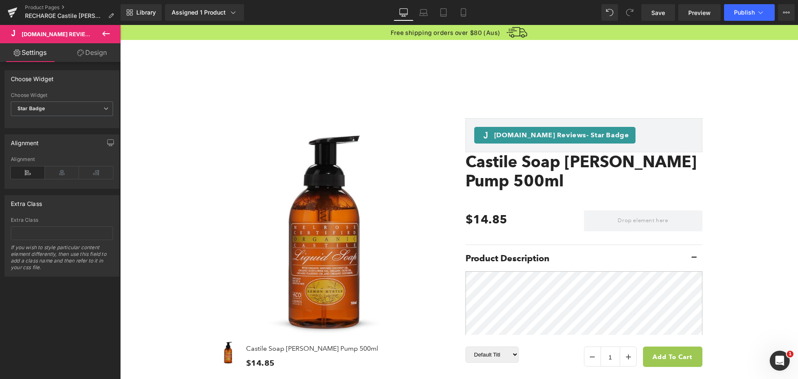
click at [107, 31] on icon at bounding box center [106, 34] width 10 height 10
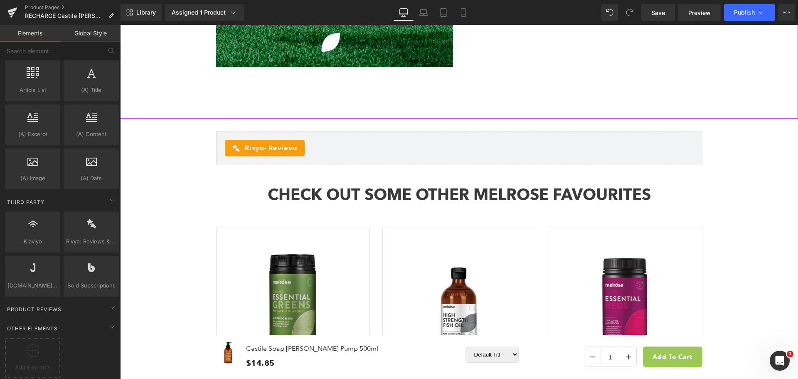
scroll to position [1372, 0]
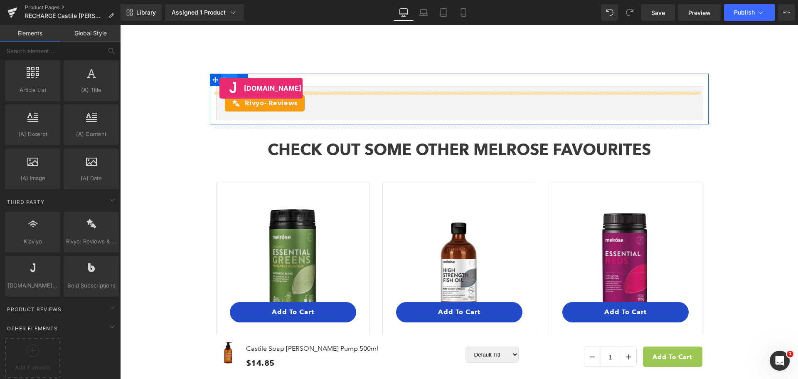
drag, startPoint x: 158, startPoint y: 297, endPoint x: 220, endPoint y: 88, distance: 218.0
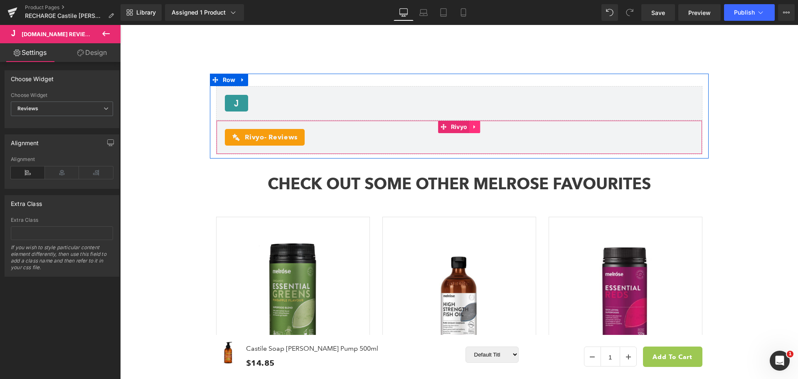
click at [472, 130] on icon at bounding box center [475, 127] width 6 height 6
click at [478, 130] on icon at bounding box center [480, 127] width 6 height 6
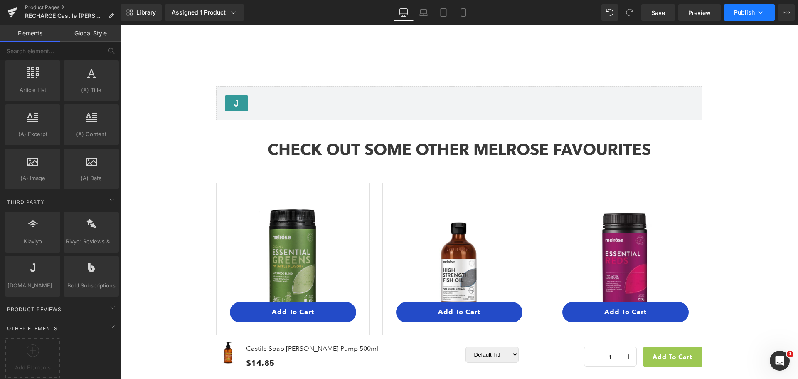
click at [743, 15] on span "Publish" at bounding box center [744, 12] width 21 height 7
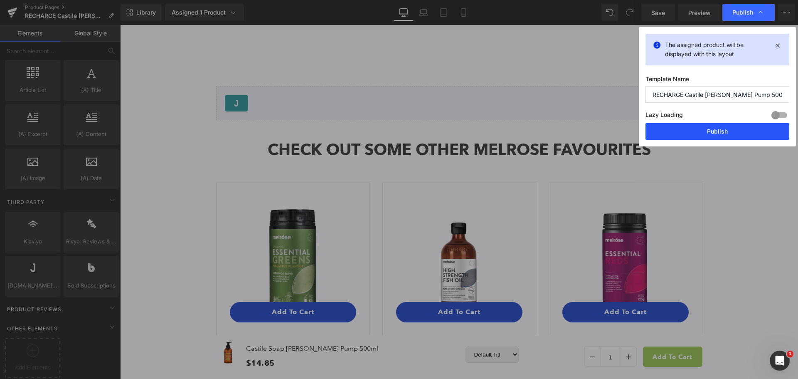
drag, startPoint x: 703, startPoint y: 128, endPoint x: 449, endPoint y: 92, distance: 256.9
click at [703, 128] on button "Publish" at bounding box center [718, 131] width 144 height 17
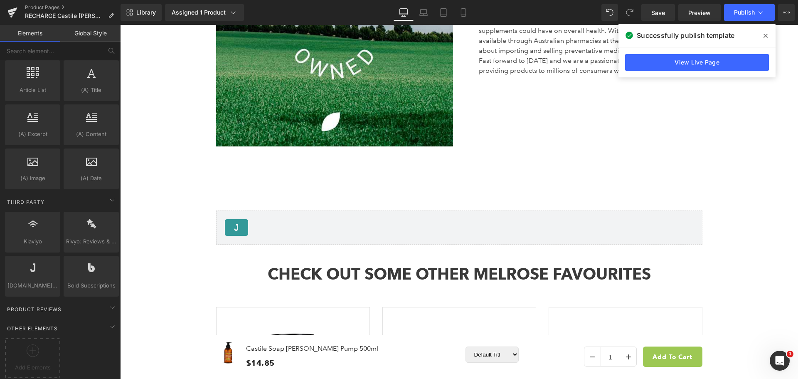
scroll to position [1247, 0]
click at [56, 6] on link "Product Pages" at bounding box center [73, 7] width 96 height 7
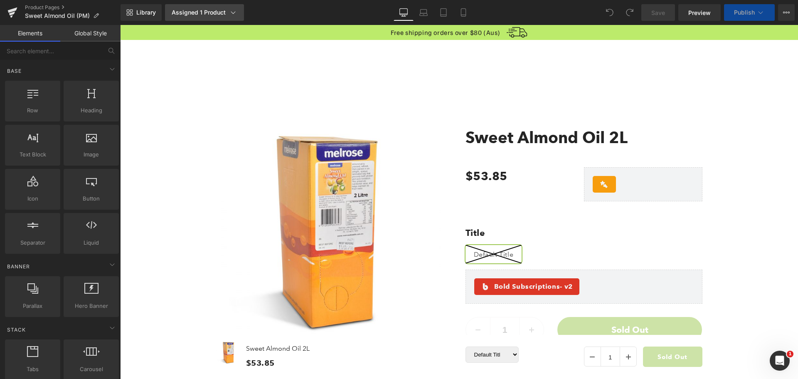
click at [195, 12] on div "Assigned 1 Product" at bounding box center [205, 12] width 66 height 8
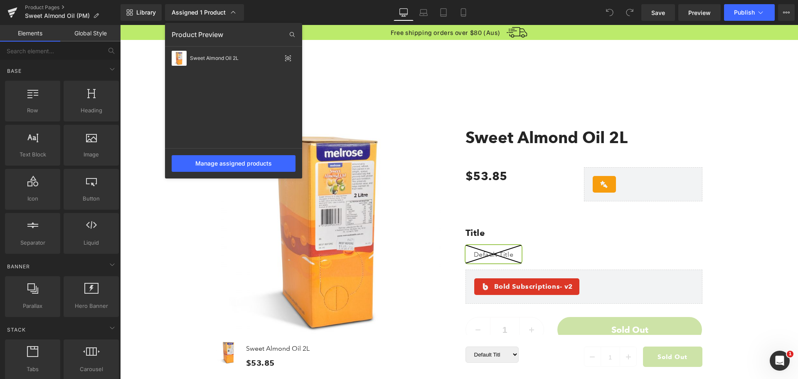
click at [631, 156] on div at bounding box center [459, 202] width 678 height 354
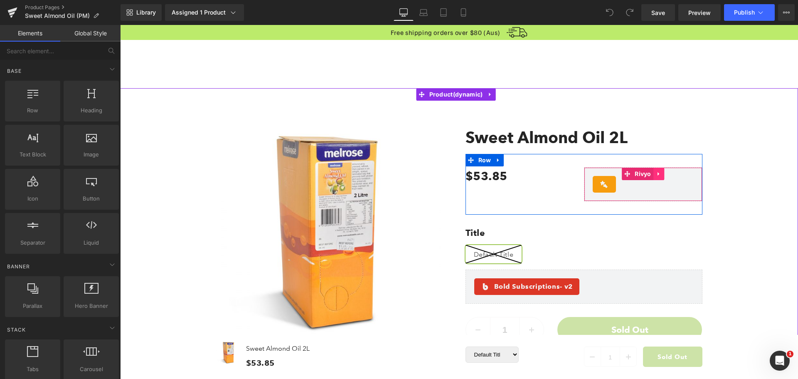
click at [656, 173] on icon at bounding box center [659, 174] width 6 height 6
click at [661, 173] on icon at bounding box center [664, 174] width 6 height 6
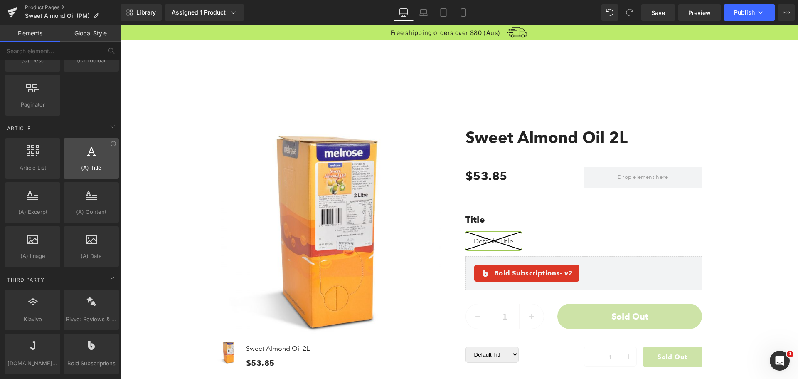
scroll to position [1603, 0]
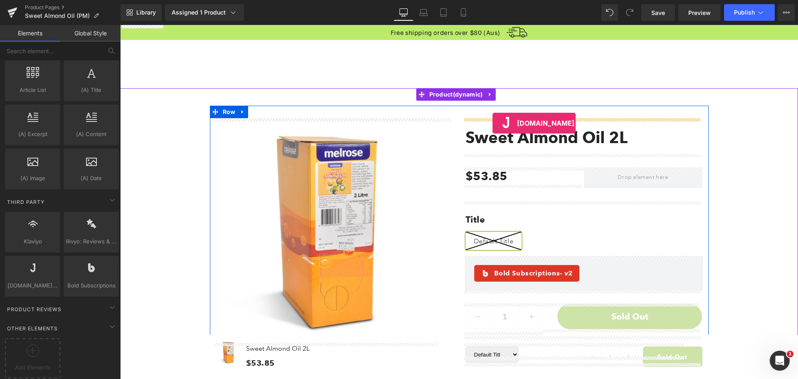
drag, startPoint x: 151, startPoint y: 302, endPoint x: 493, endPoint y: 123, distance: 386.1
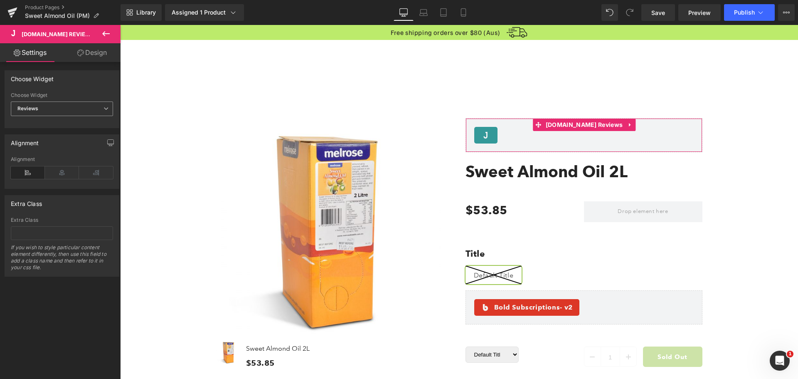
click at [39, 111] on span "Reviews" at bounding box center [62, 108] width 102 height 15
click at [44, 132] on li "Star Badge" at bounding box center [60, 136] width 99 height 12
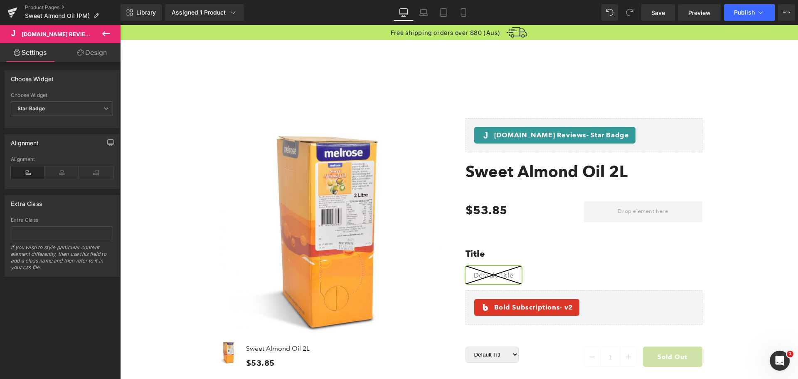
click at [108, 36] on icon at bounding box center [106, 34] width 10 height 10
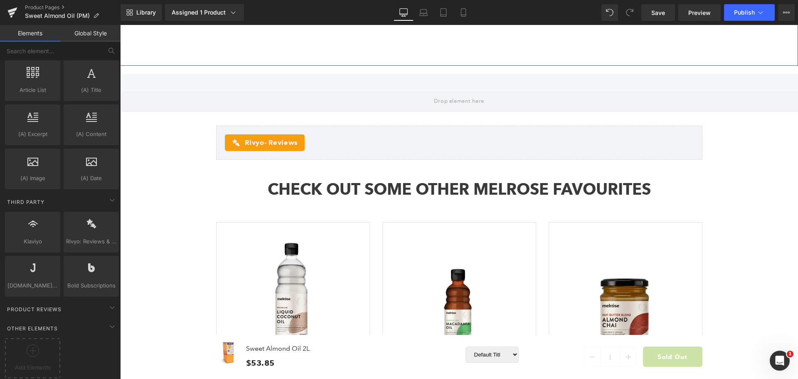
scroll to position [1538, 0]
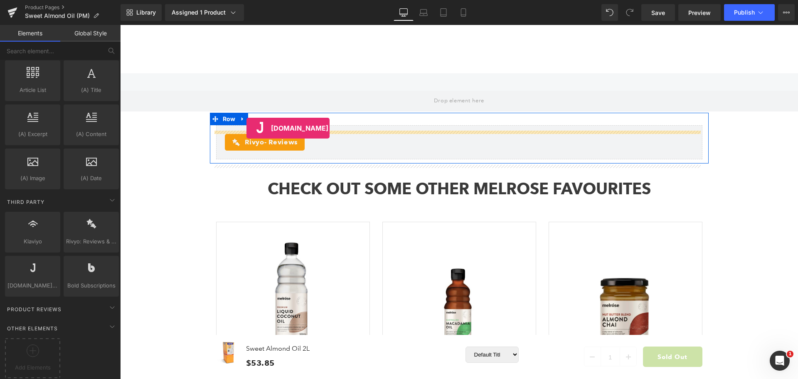
drag, startPoint x: 154, startPoint y: 300, endPoint x: 247, endPoint y: 128, distance: 195.3
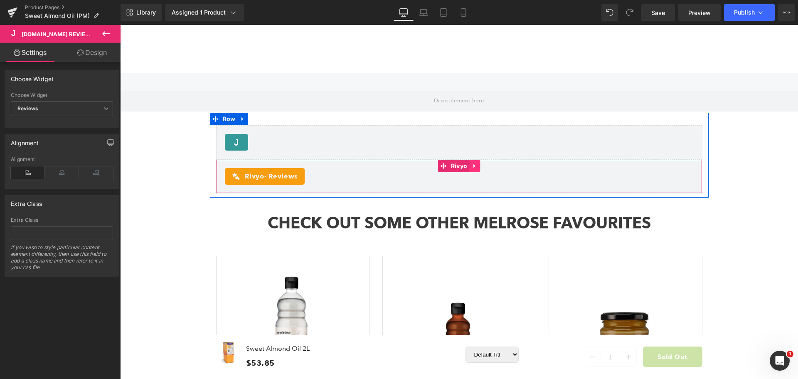
click at [476, 171] on link at bounding box center [474, 166] width 11 height 12
click at [477, 169] on icon at bounding box center [480, 166] width 6 height 6
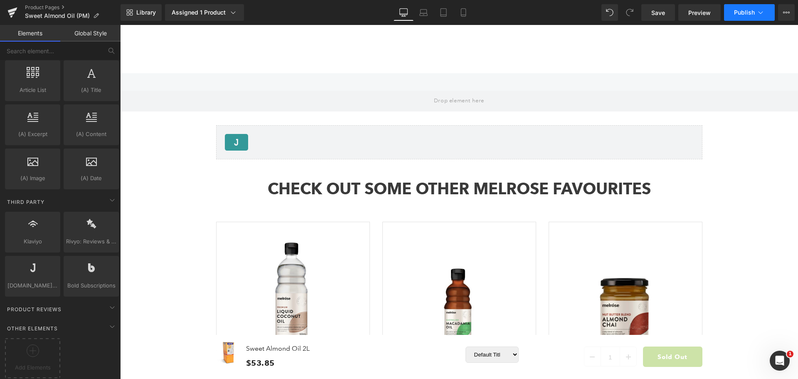
click at [757, 15] on icon at bounding box center [761, 12] width 8 height 8
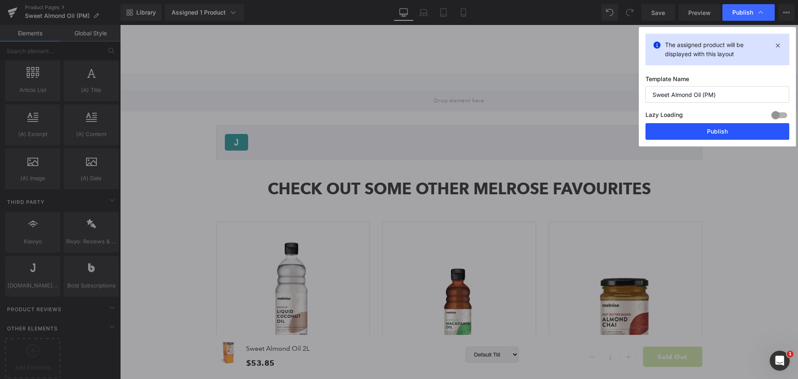
click at [722, 131] on button "Publish" at bounding box center [718, 131] width 144 height 17
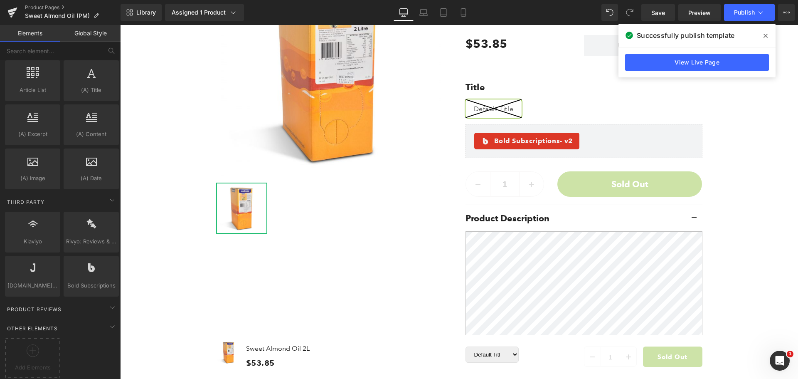
scroll to position [0, 0]
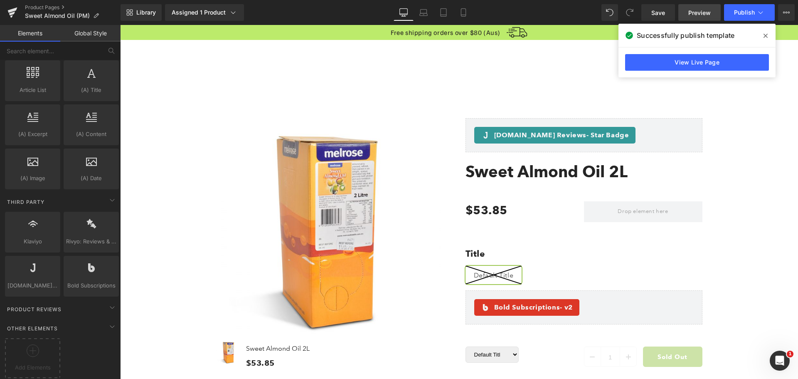
click at [706, 16] on span "Preview" at bounding box center [700, 12] width 22 height 9
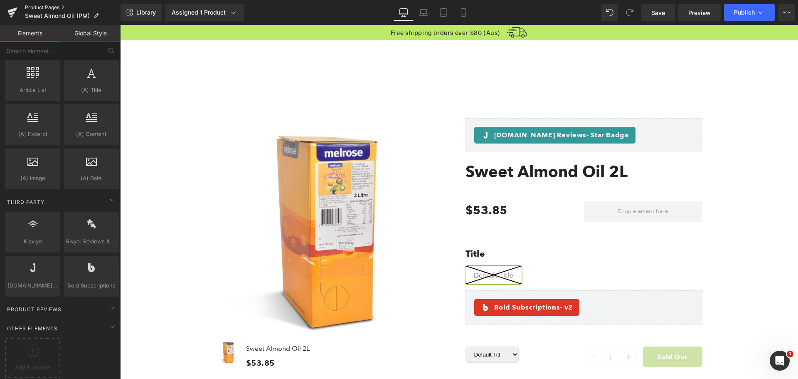
click at [44, 6] on link "Product Pages" at bounding box center [73, 7] width 96 height 7
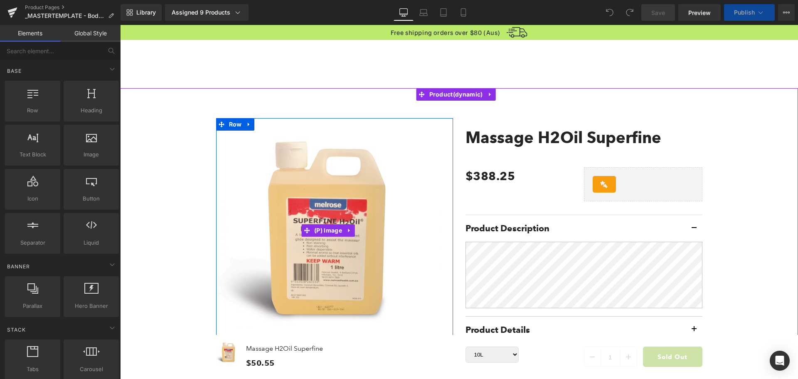
select select "10L"
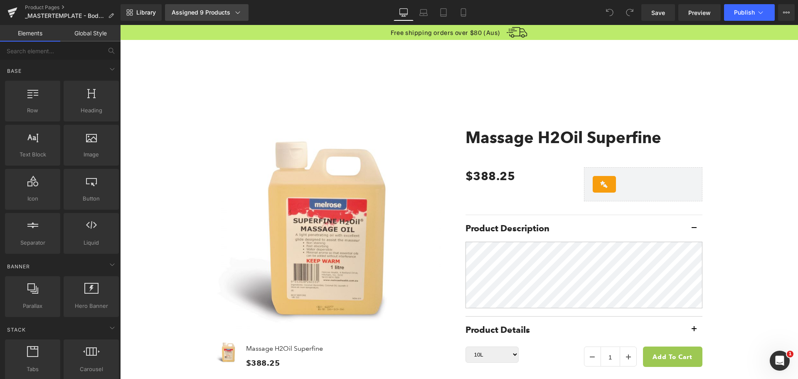
click at [234, 11] on icon at bounding box center [238, 12] width 8 height 8
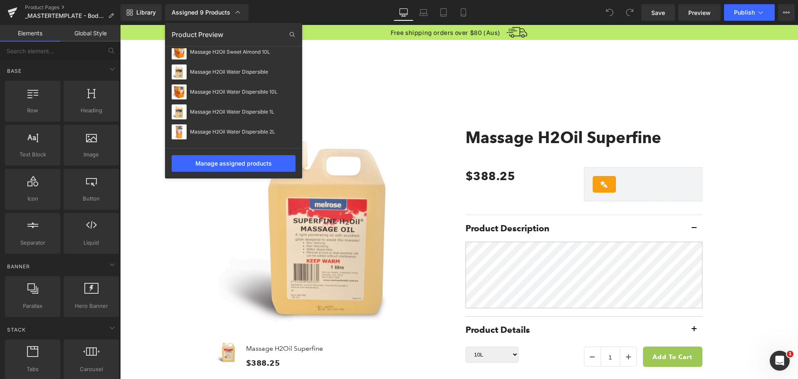
scroll to position [86, 0]
click at [417, 197] on div at bounding box center [459, 202] width 678 height 354
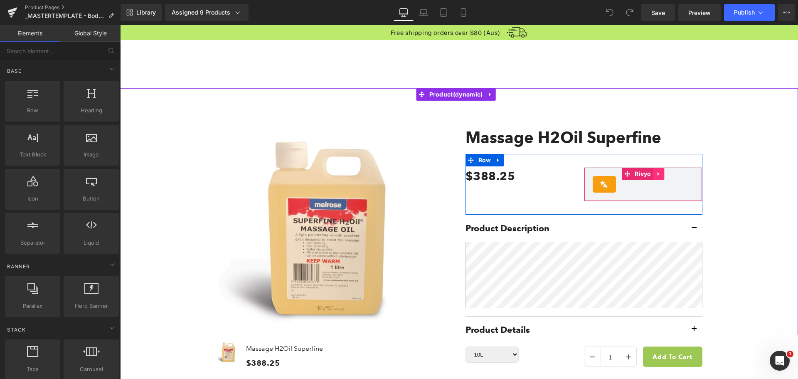
click at [656, 175] on icon at bounding box center [659, 174] width 6 height 6
click at [661, 175] on icon at bounding box center [664, 174] width 6 height 6
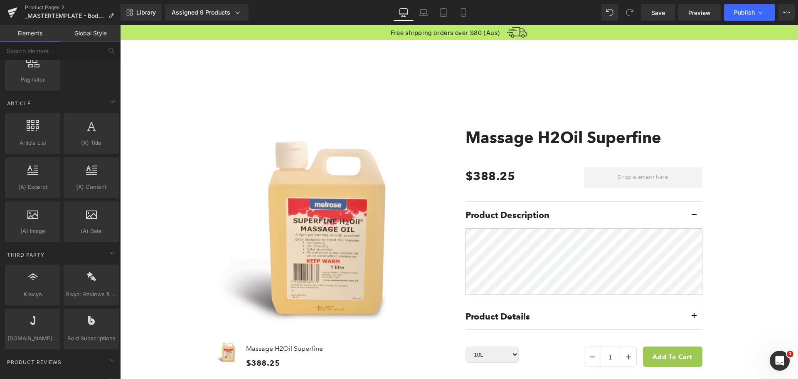
scroll to position [1603, 0]
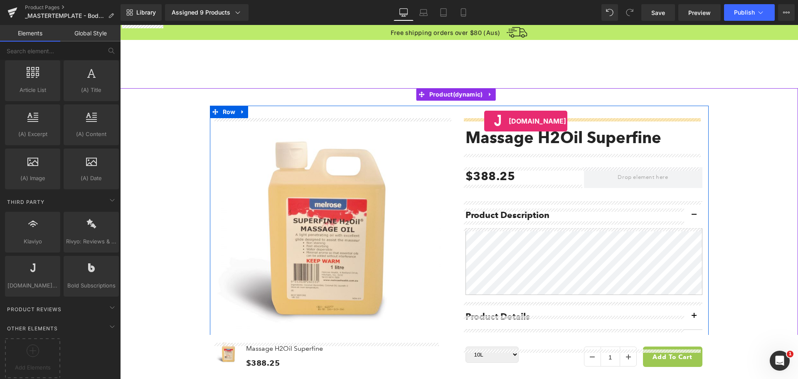
drag, startPoint x: 151, startPoint y: 300, endPoint x: 484, endPoint y: 121, distance: 378.2
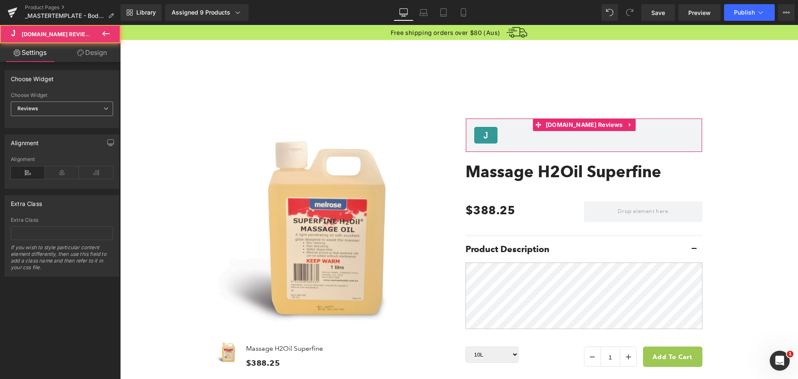
click at [41, 109] on span "Reviews" at bounding box center [62, 108] width 102 height 15
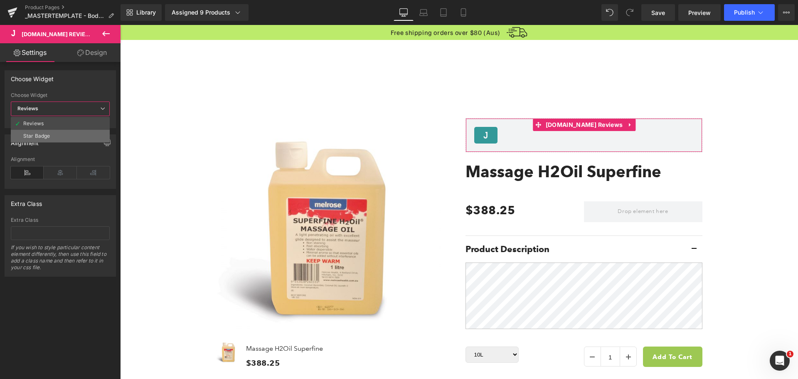
click at [54, 133] on li "Star Badge" at bounding box center [60, 136] width 99 height 12
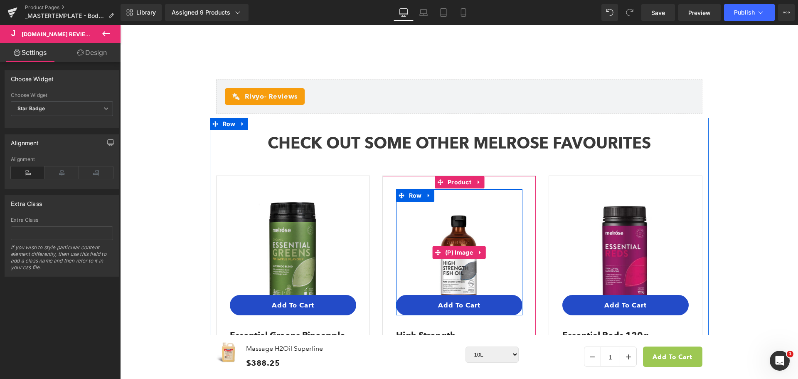
scroll to position [707, 0]
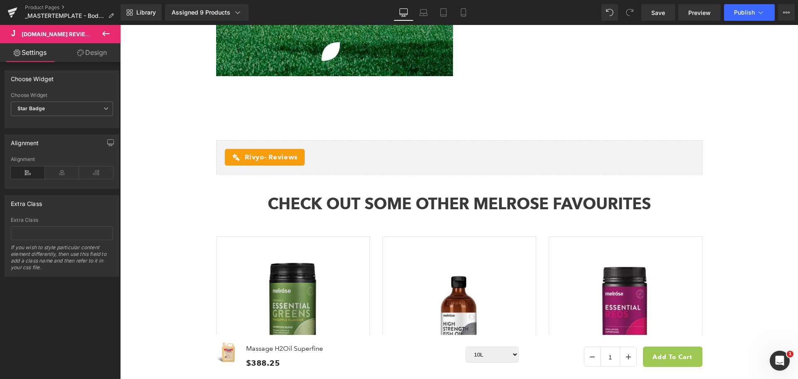
click at [107, 33] on icon at bounding box center [106, 34] width 10 height 10
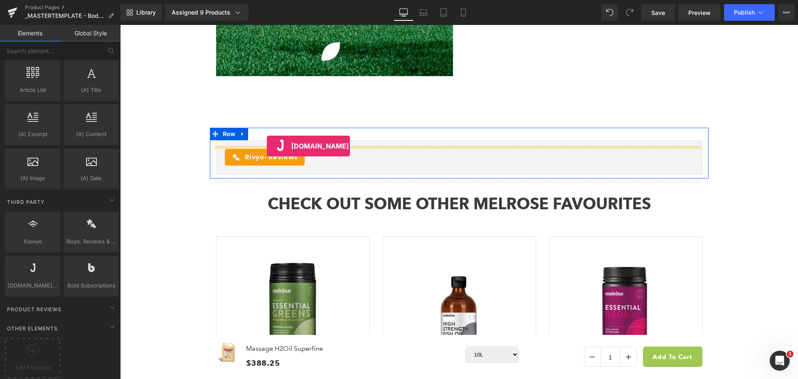
drag, startPoint x: 153, startPoint y: 299, endPoint x: 267, endPoint y: 146, distance: 190.5
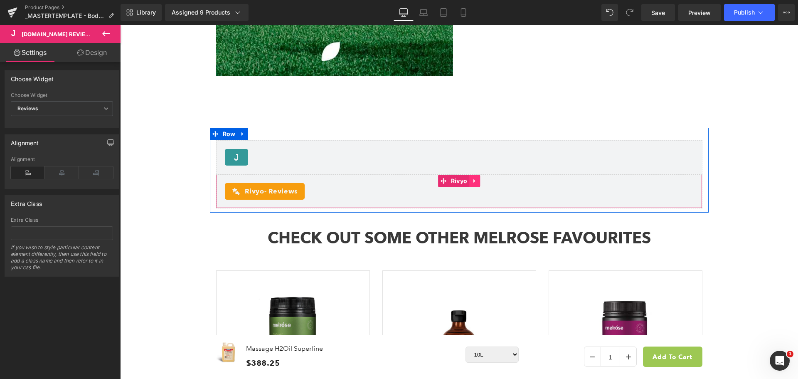
click at [474, 183] on icon at bounding box center [475, 181] width 2 height 4
click at [477, 184] on icon at bounding box center [480, 181] width 6 height 6
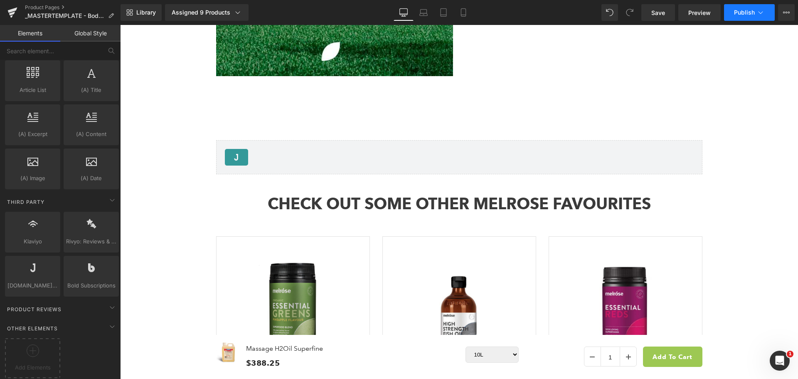
click at [733, 16] on button "Publish" at bounding box center [749, 12] width 51 height 17
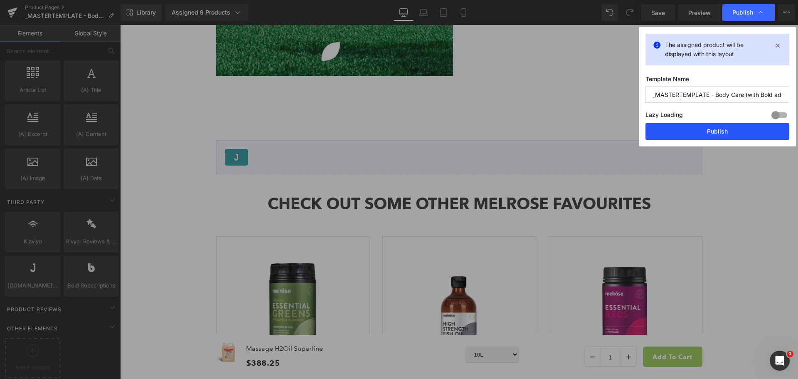
click at [721, 134] on button "Publish" at bounding box center [718, 131] width 144 height 17
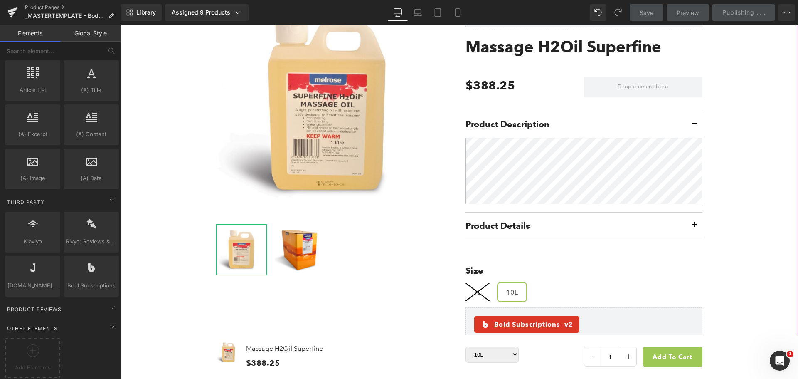
scroll to position [0, 0]
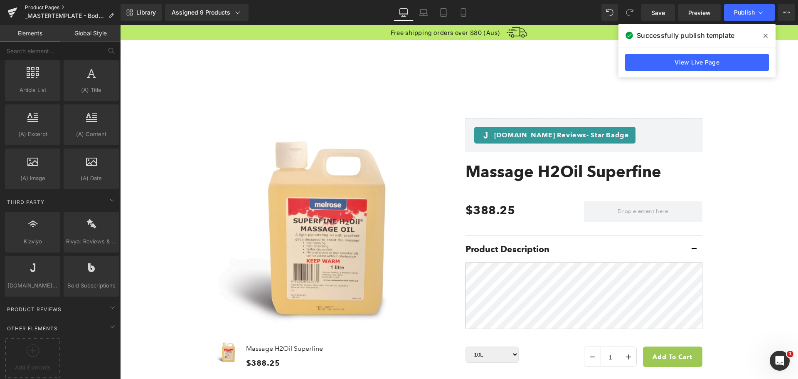
click at [47, 7] on link "Product Pages" at bounding box center [73, 7] width 96 height 7
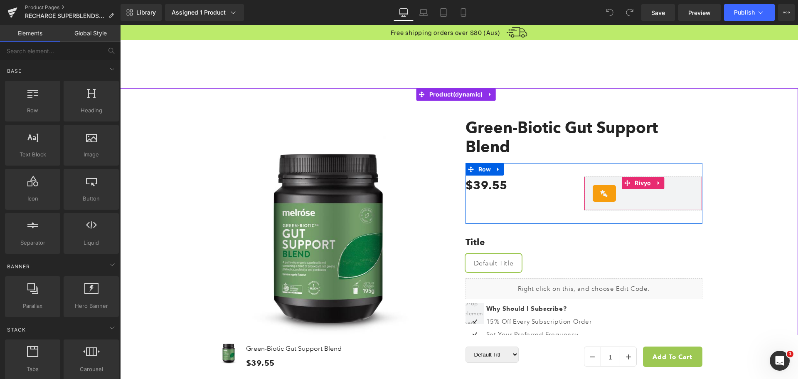
click at [658, 184] on icon at bounding box center [659, 183] width 2 height 4
click at [661, 184] on icon at bounding box center [664, 183] width 6 height 6
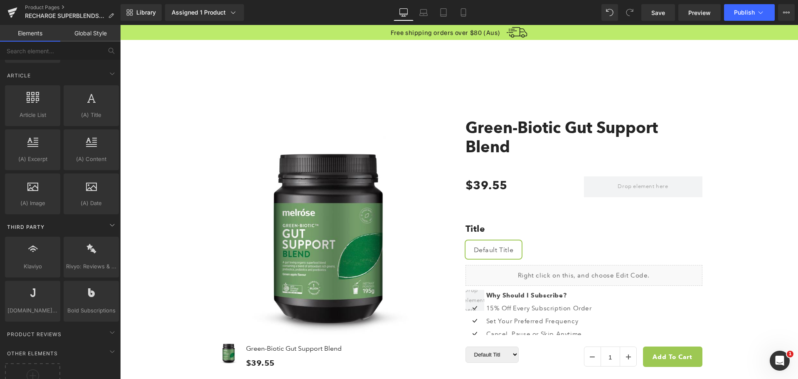
scroll to position [1603, 0]
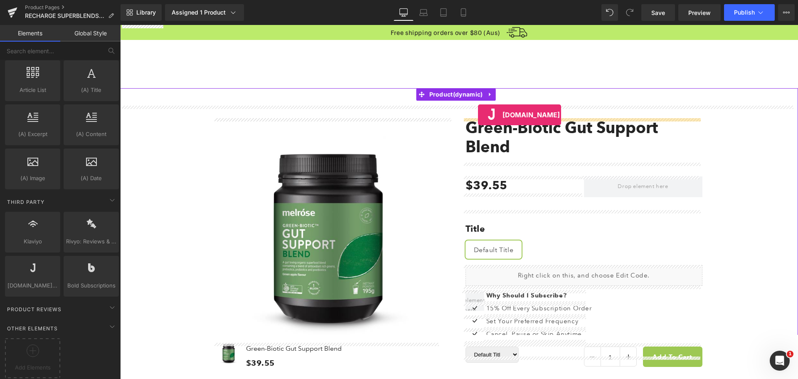
drag, startPoint x: 150, startPoint y: 305, endPoint x: 478, endPoint y: 115, distance: 379.7
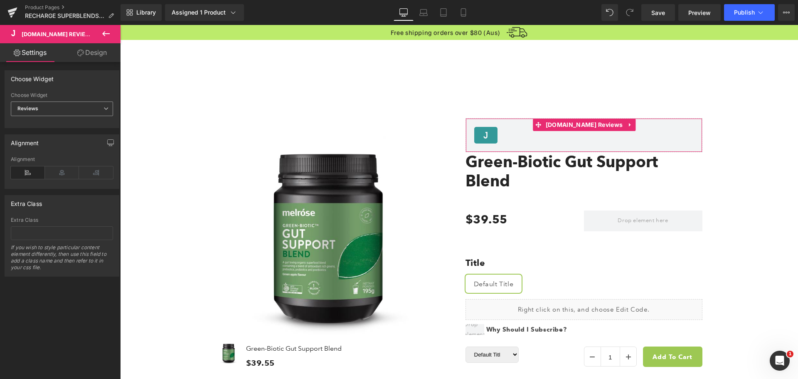
click at [69, 105] on span "Reviews" at bounding box center [62, 108] width 102 height 15
click at [63, 133] on li "Star Badge" at bounding box center [60, 136] width 99 height 12
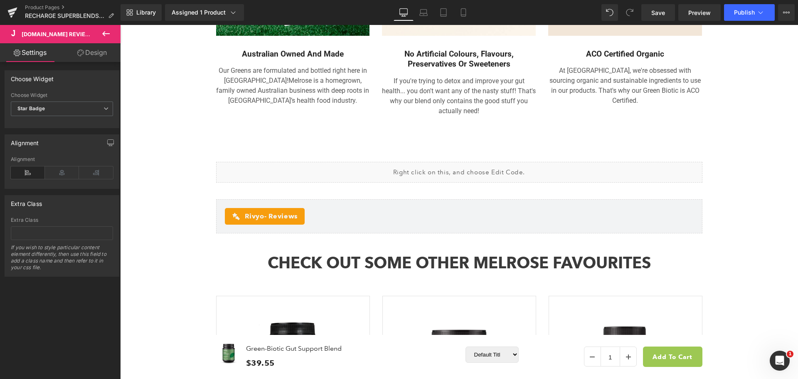
scroll to position [1913, 0]
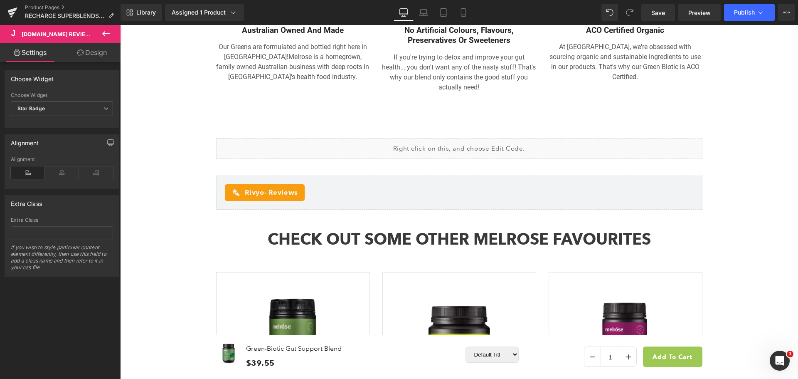
click at [101, 31] on button at bounding box center [105, 34] width 29 height 18
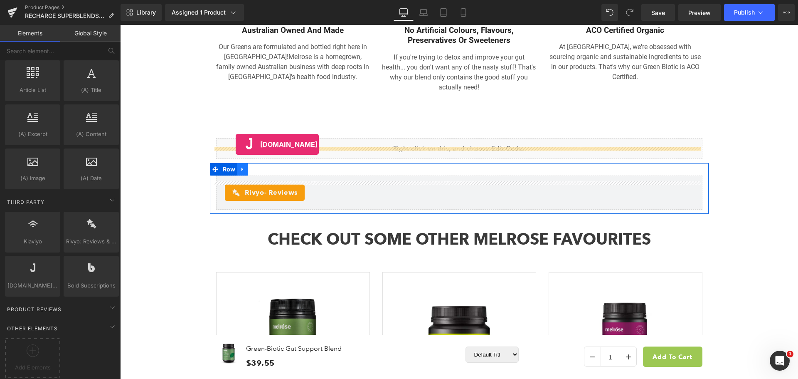
drag, startPoint x: 143, startPoint y: 304, endPoint x: 236, endPoint y: 144, distance: 184.8
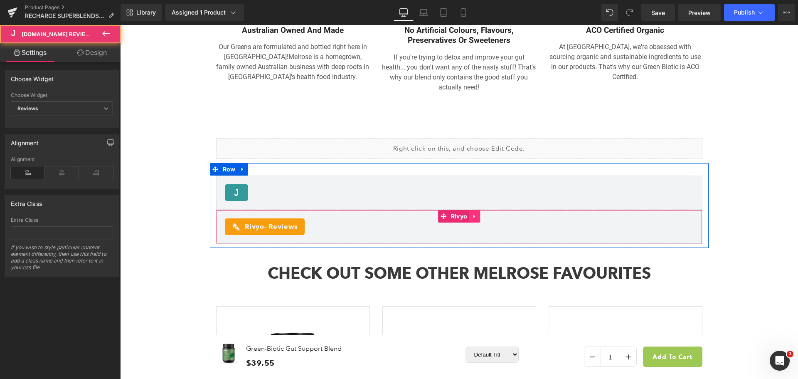
click at [472, 213] on icon at bounding box center [475, 216] width 6 height 6
click at [479, 213] on icon at bounding box center [480, 216] width 6 height 6
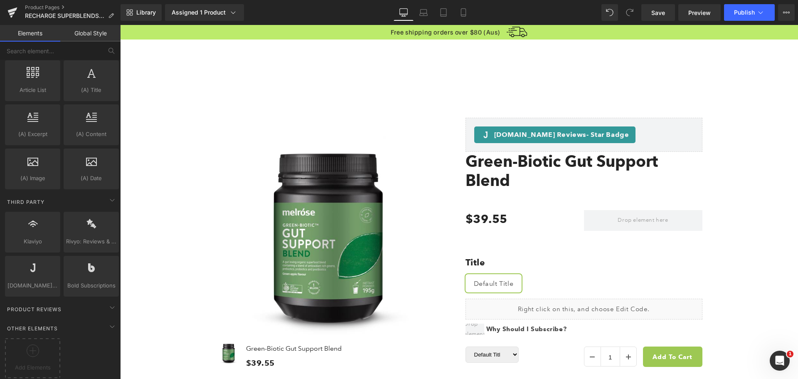
scroll to position [0, 0]
click at [754, 10] on span "Publish" at bounding box center [744, 12] width 21 height 7
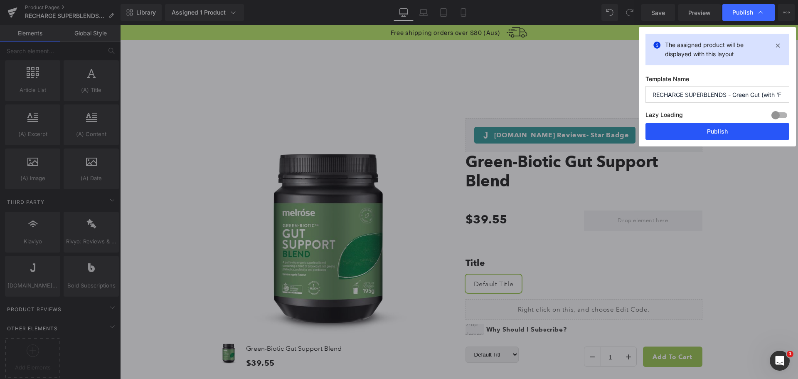
drag, startPoint x: 719, startPoint y: 129, endPoint x: 567, endPoint y: 124, distance: 152.2
click at [719, 129] on button "Publish" at bounding box center [718, 131] width 144 height 17
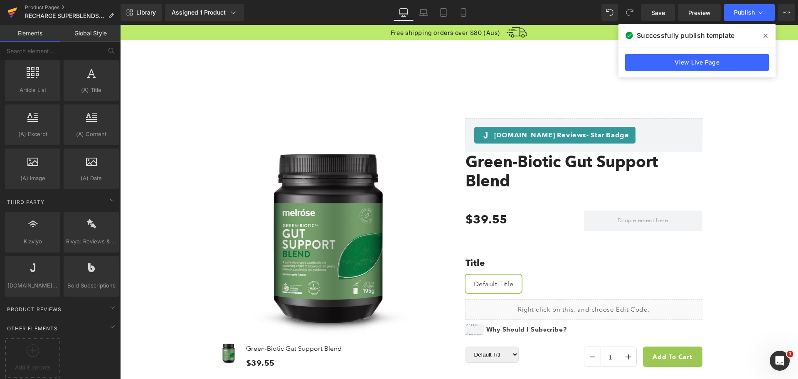
click at [8, 11] on icon at bounding box center [13, 9] width 10 height 5
